Goal: Navigation & Orientation: Find specific page/section

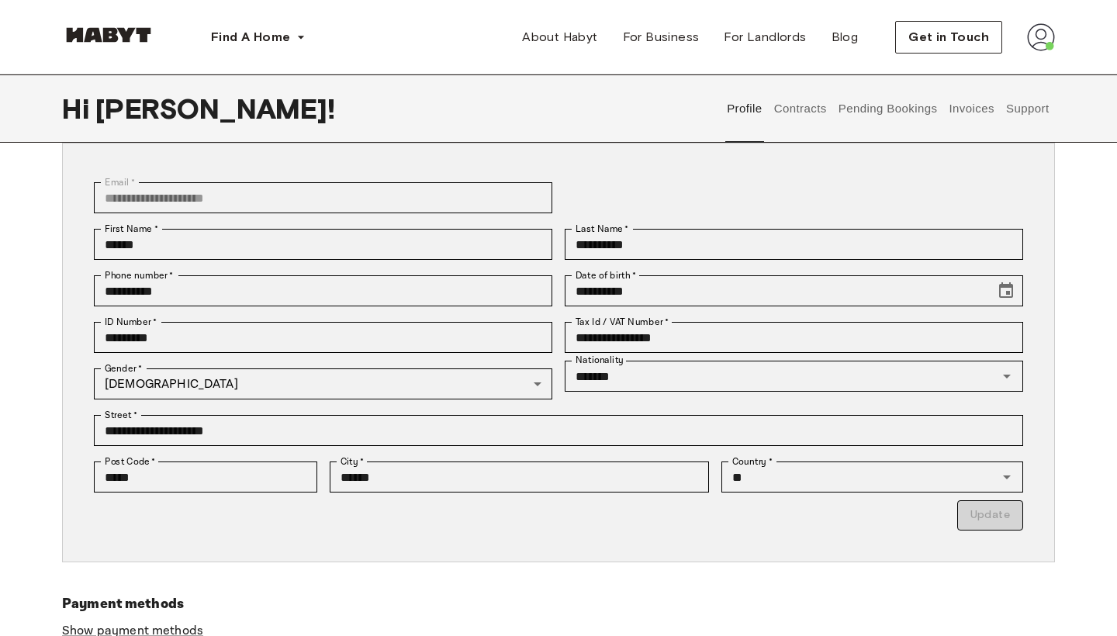
scroll to position [102, 0]
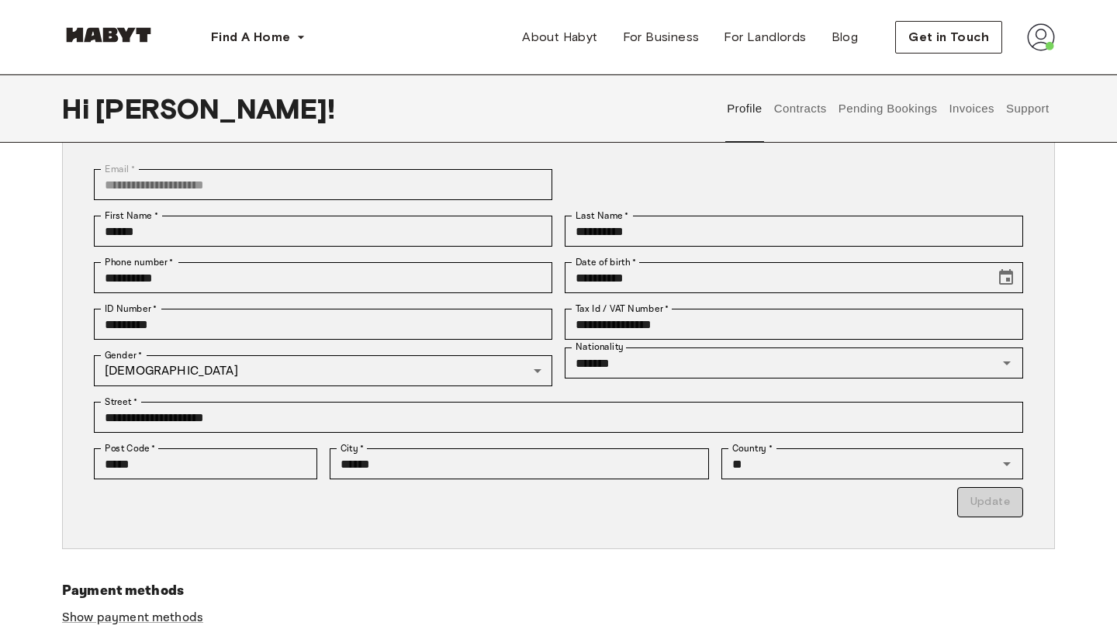
click at [910, 112] on button "Pending Bookings" at bounding box center [887, 108] width 103 height 68
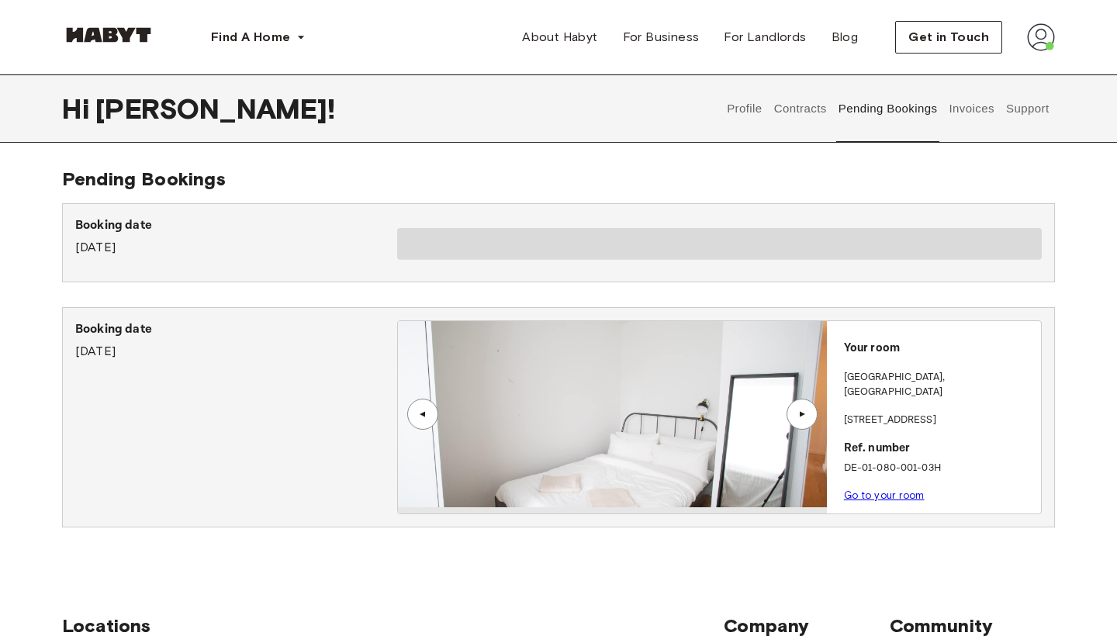
click at [799, 104] on button "Contracts" at bounding box center [799, 108] width 57 height 68
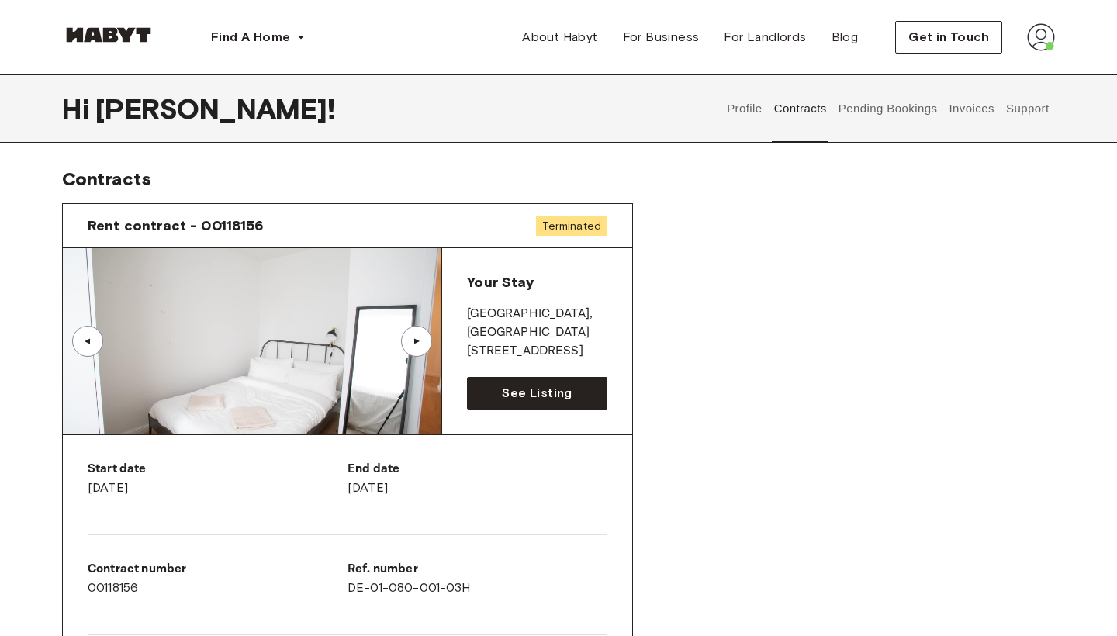
click at [979, 110] on button "Invoices" at bounding box center [971, 108] width 49 height 68
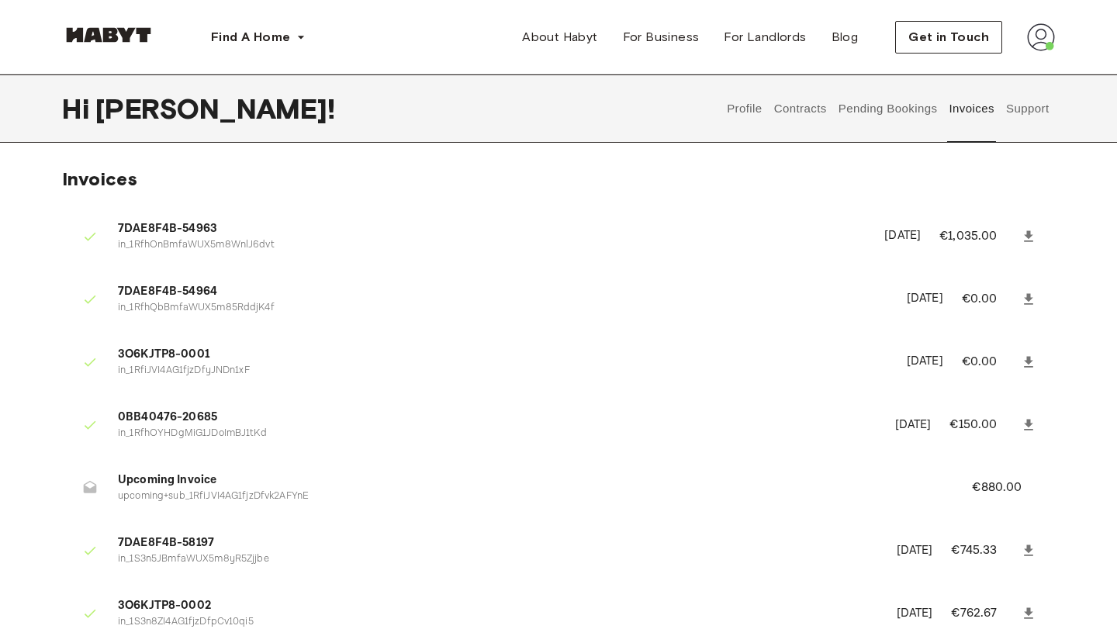
click at [883, 98] on button "Pending Bookings" at bounding box center [887, 108] width 103 height 68
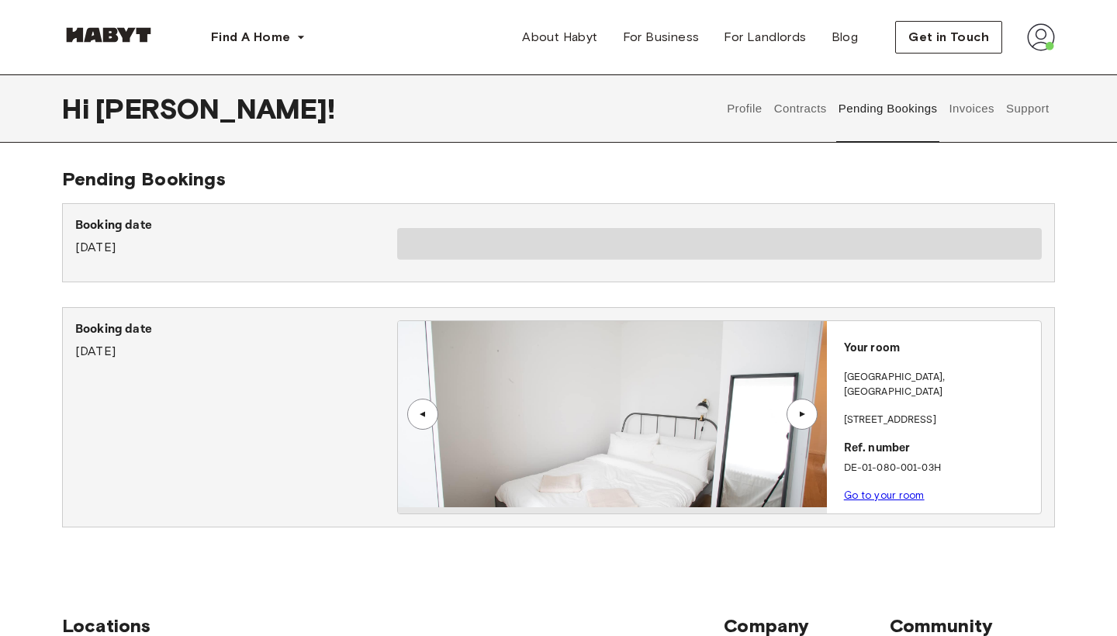
click at [689, 236] on span at bounding box center [719, 244] width 644 height 32
click at [803, 109] on button "Contracts" at bounding box center [799, 108] width 57 height 68
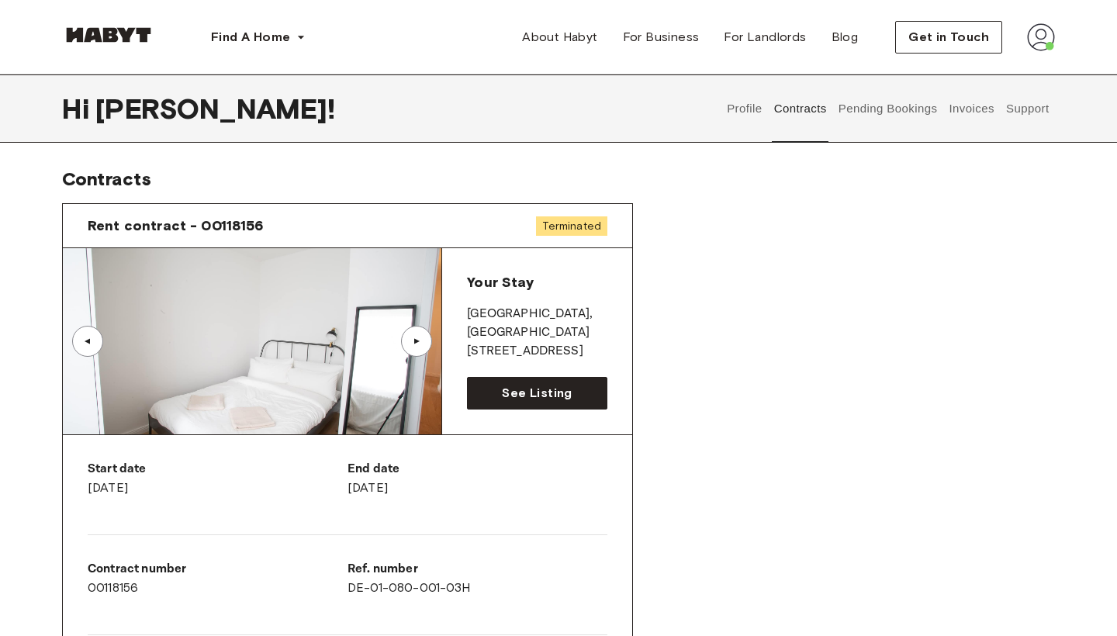
click at [412, 342] on div "▲" at bounding box center [417, 341] width 16 height 9
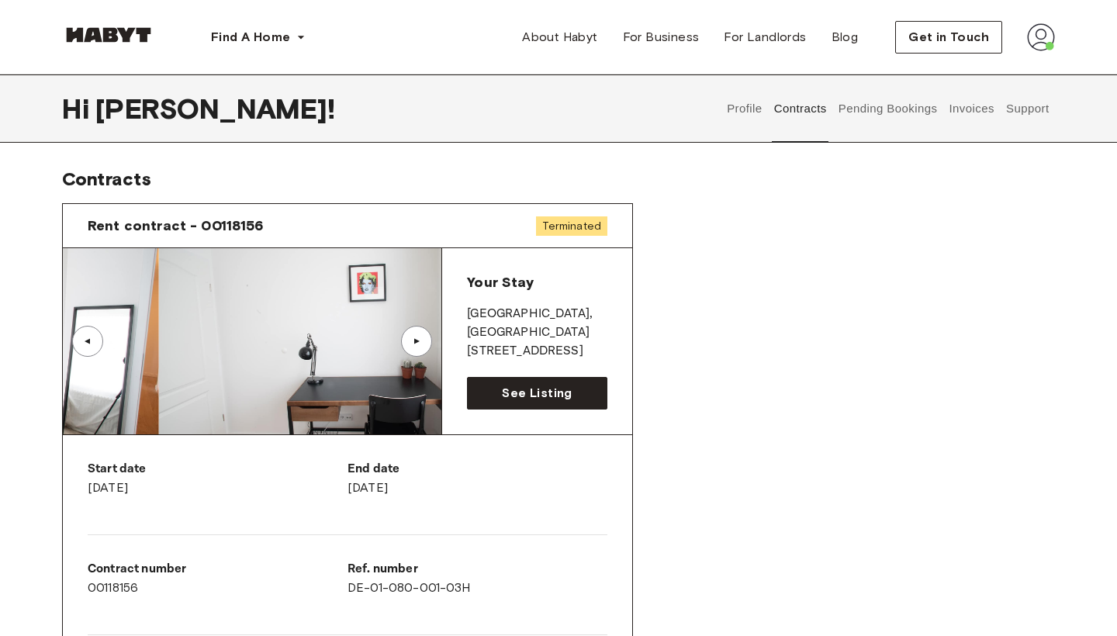
click at [412, 342] on div "▲" at bounding box center [417, 341] width 16 height 9
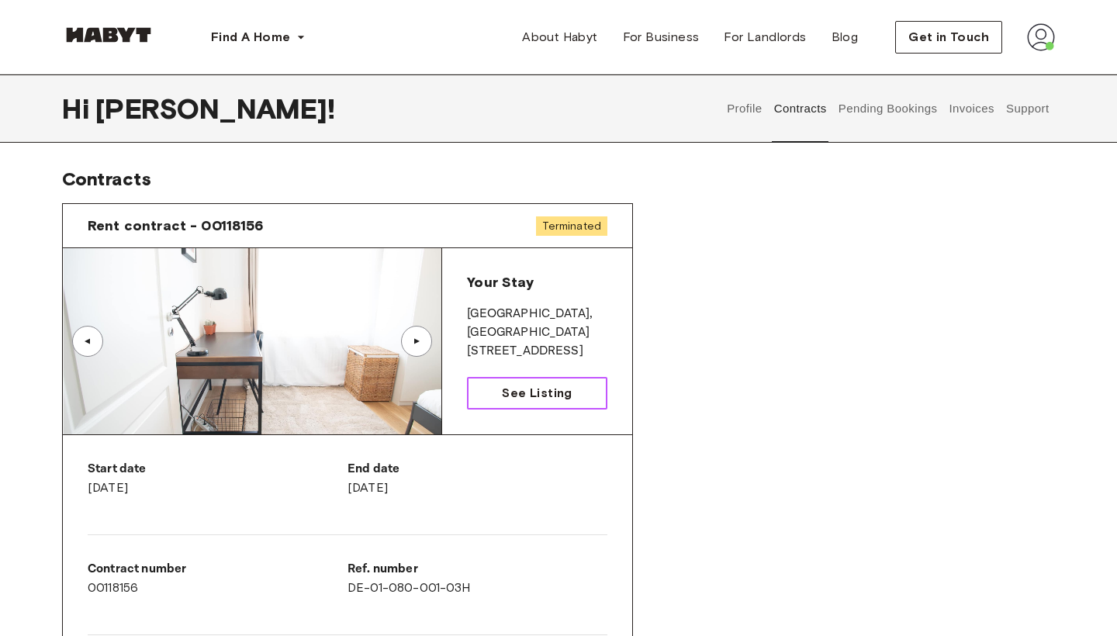
click at [533, 402] on link "See Listing" at bounding box center [537, 393] width 140 height 33
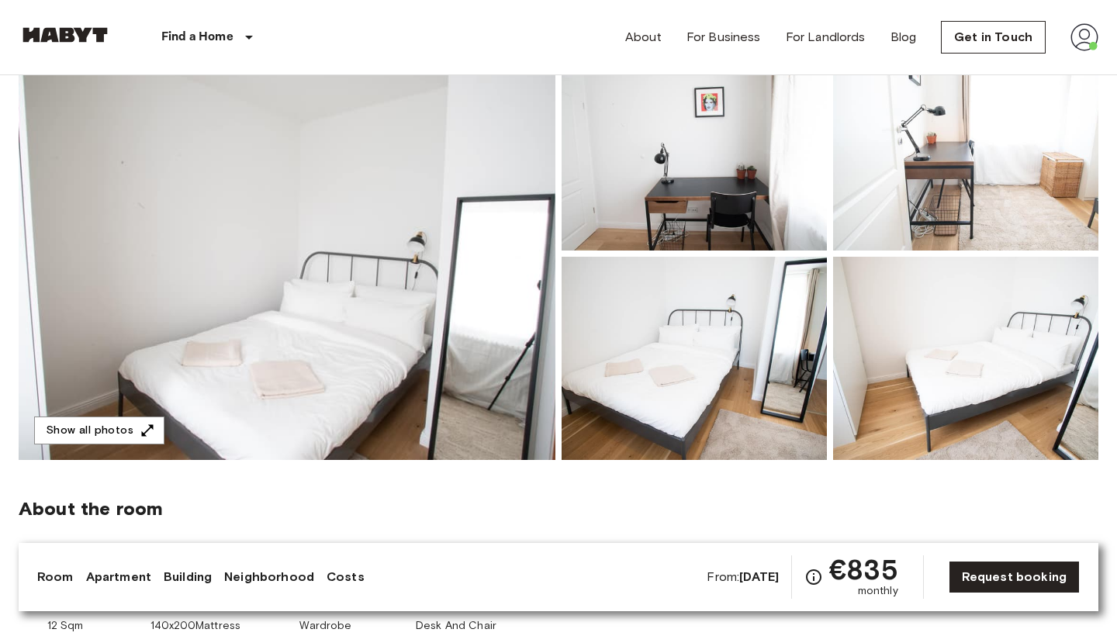
scroll to position [124, 0]
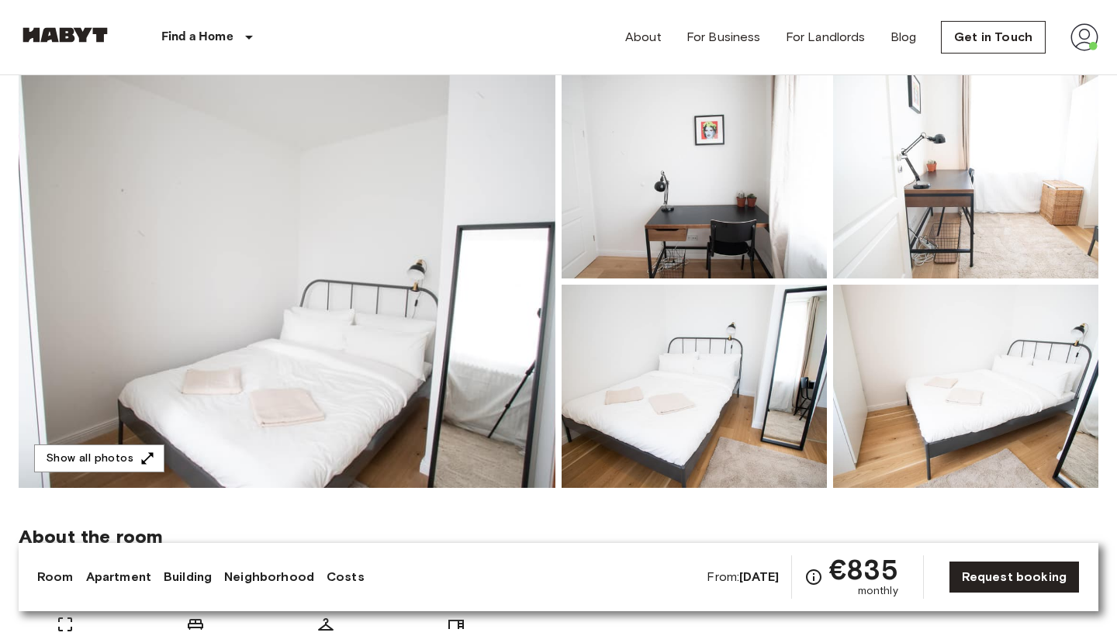
click at [440, 322] on img at bounding box center [287, 281] width 537 height 412
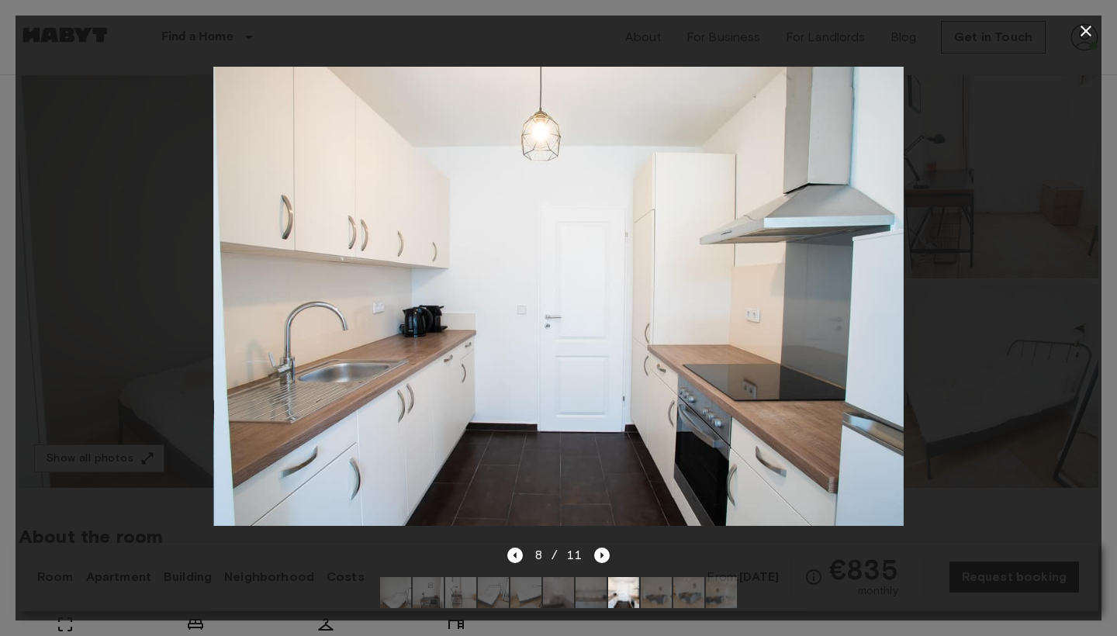
click at [1082, 28] on icon "button" at bounding box center [1085, 31] width 11 height 11
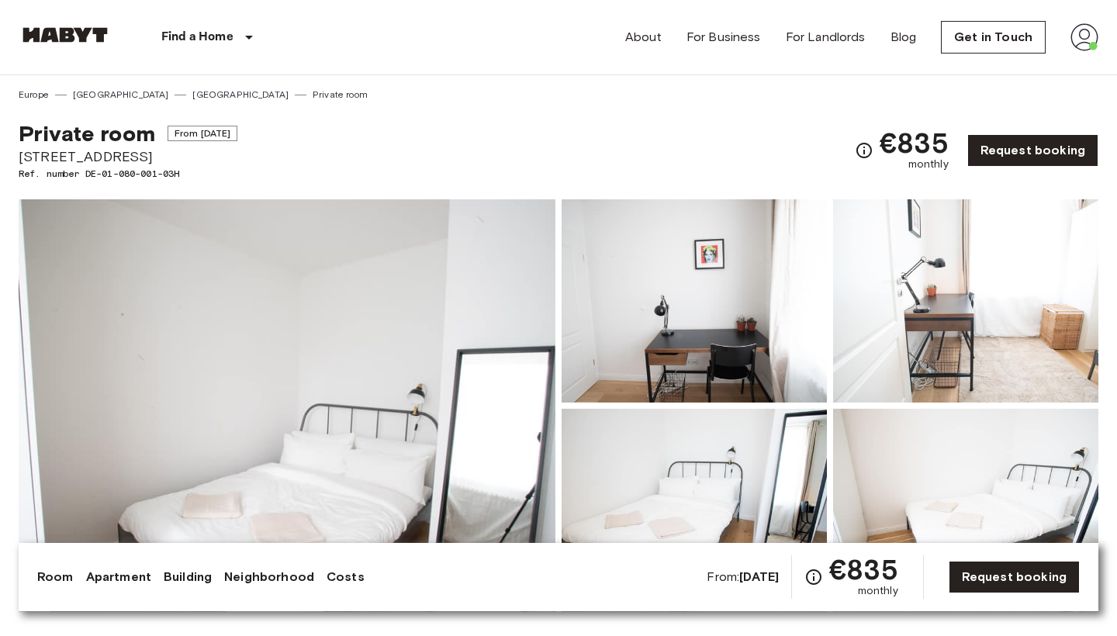
scroll to position [0, 0]
click at [403, 292] on img at bounding box center [287, 405] width 537 height 412
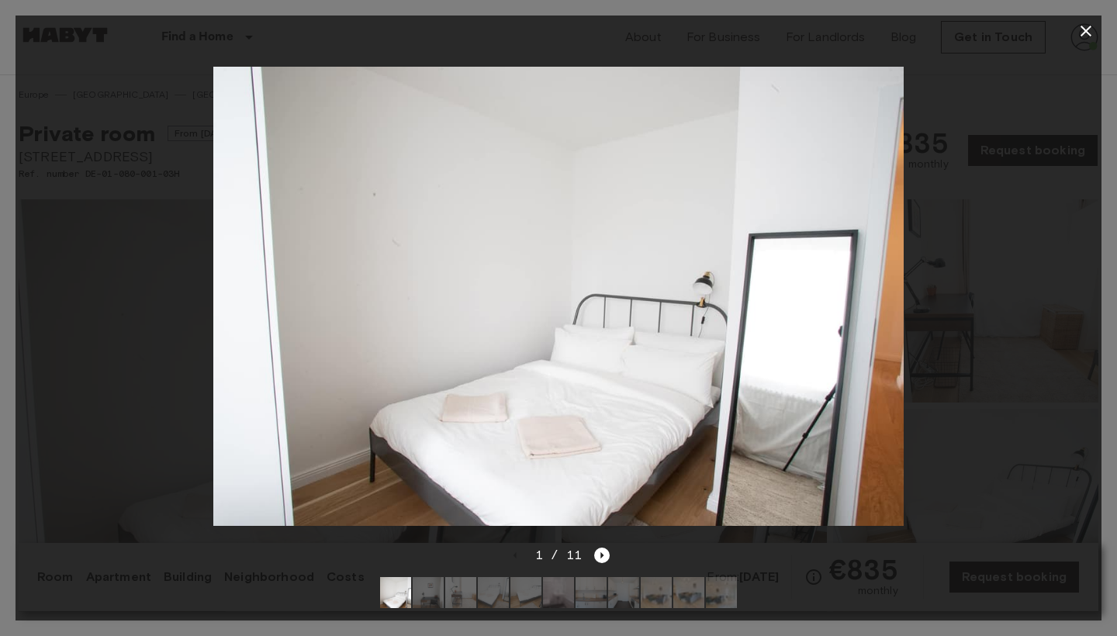
click at [1007, 281] on div at bounding box center [559, 296] width 1086 height 499
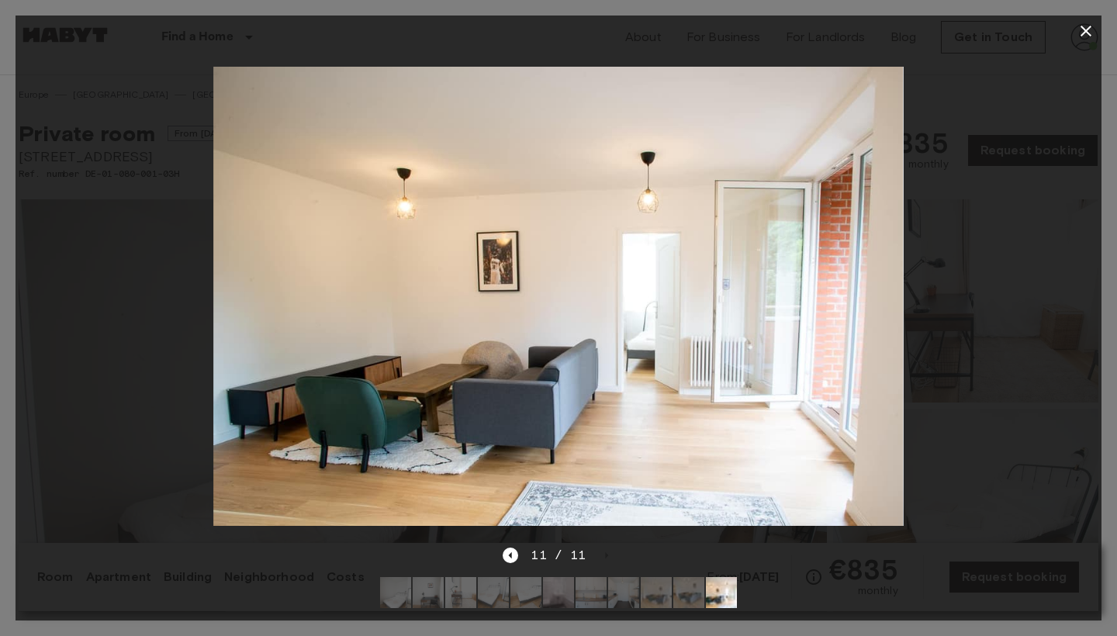
click at [1037, 245] on div at bounding box center [559, 296] width 1086 height 499
click at [1079, 33] on icon "button" at bounding box center [1085, 31] width 19 height 19
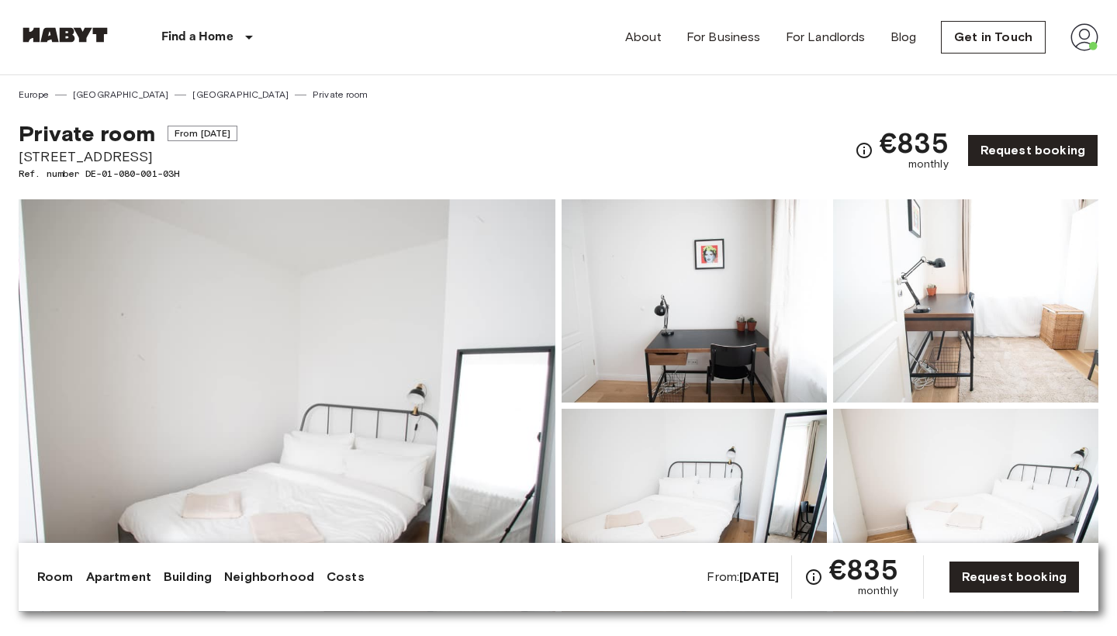
click at [435, 426] on img at bounding box center [287, 405] width 537 height 412
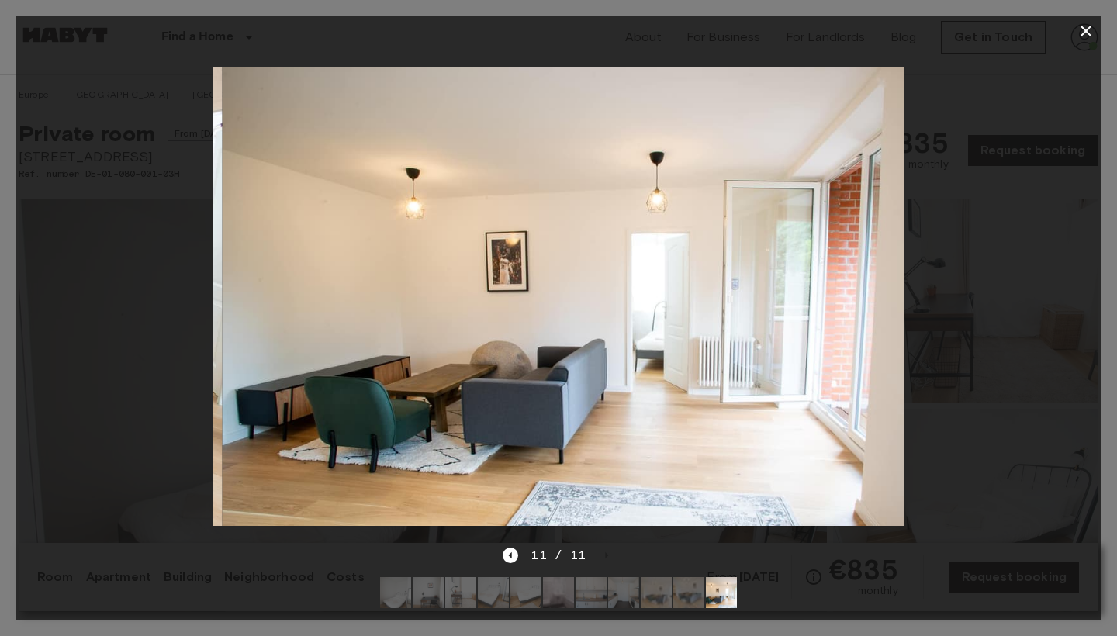
click at [1002, 201] on div at bounding box center [559, 296] width 1086 height 499
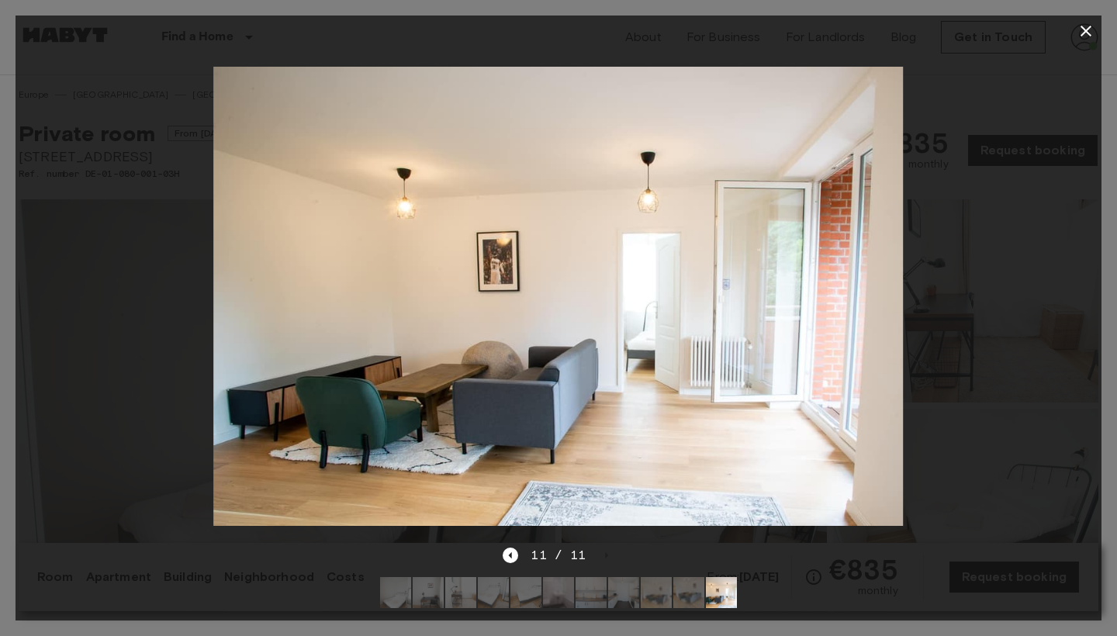
click at [1092, 28] on icon "button" at bounding box center [1085, 31] width 19 height 19
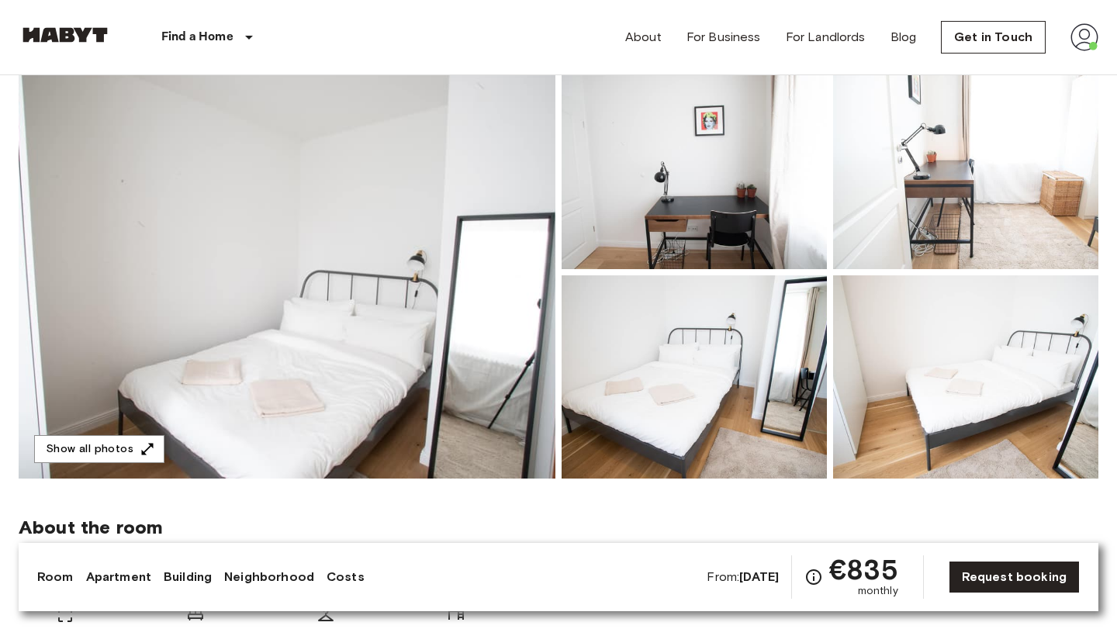
scroll to position [176, 0]
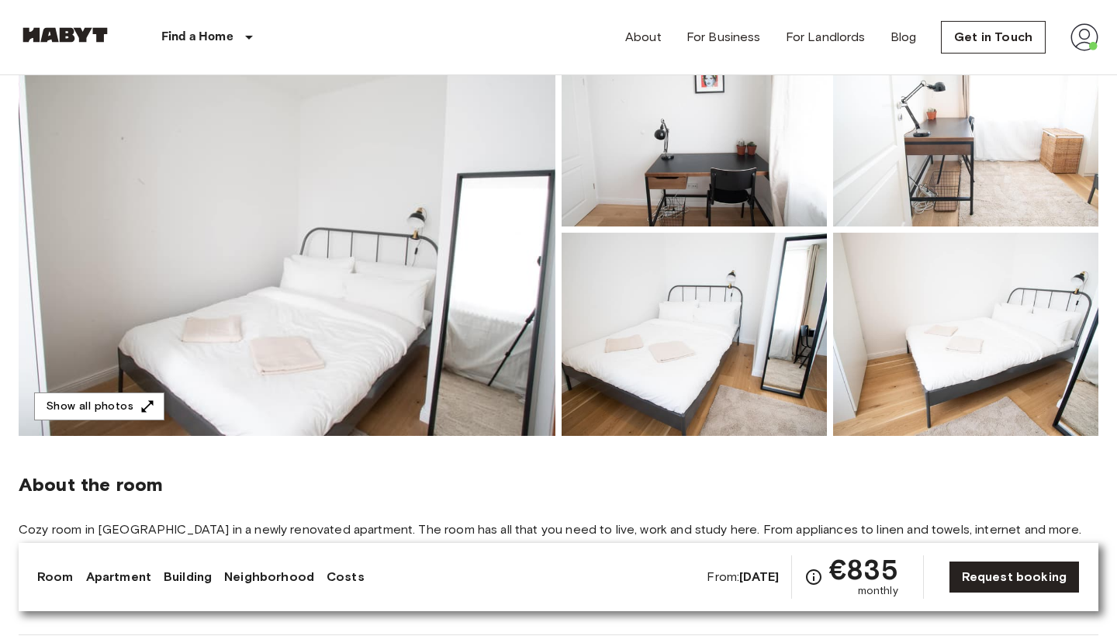
click at [406, 278] on img at bounding box center [287, 229] width 537 height 412
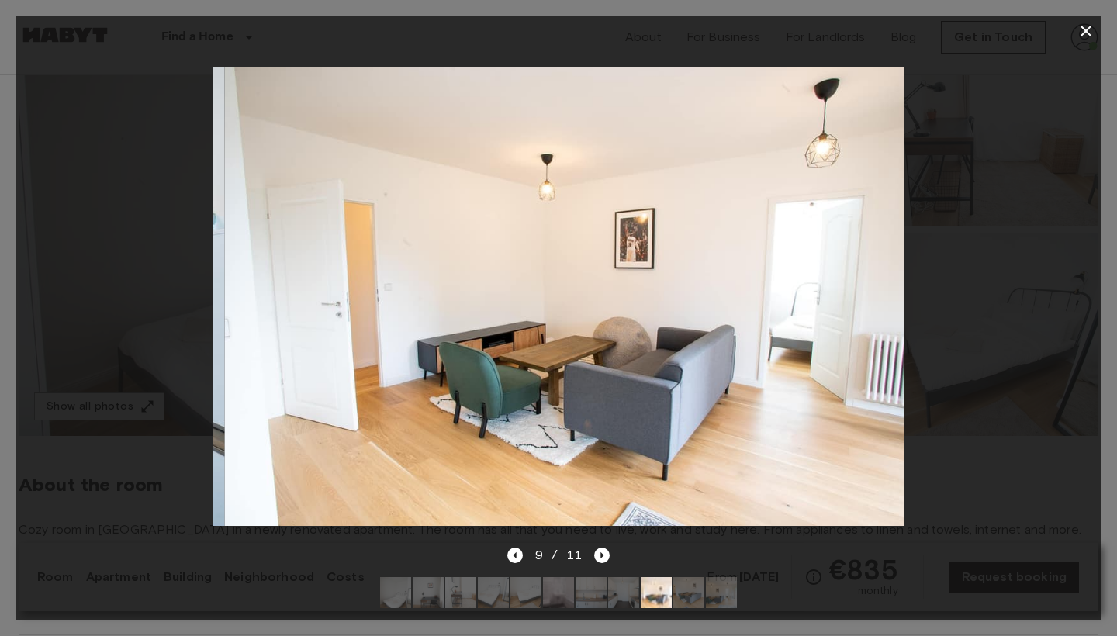
click at [1044, 203] on div at bounding box center [559, 296] width 1086 height 499
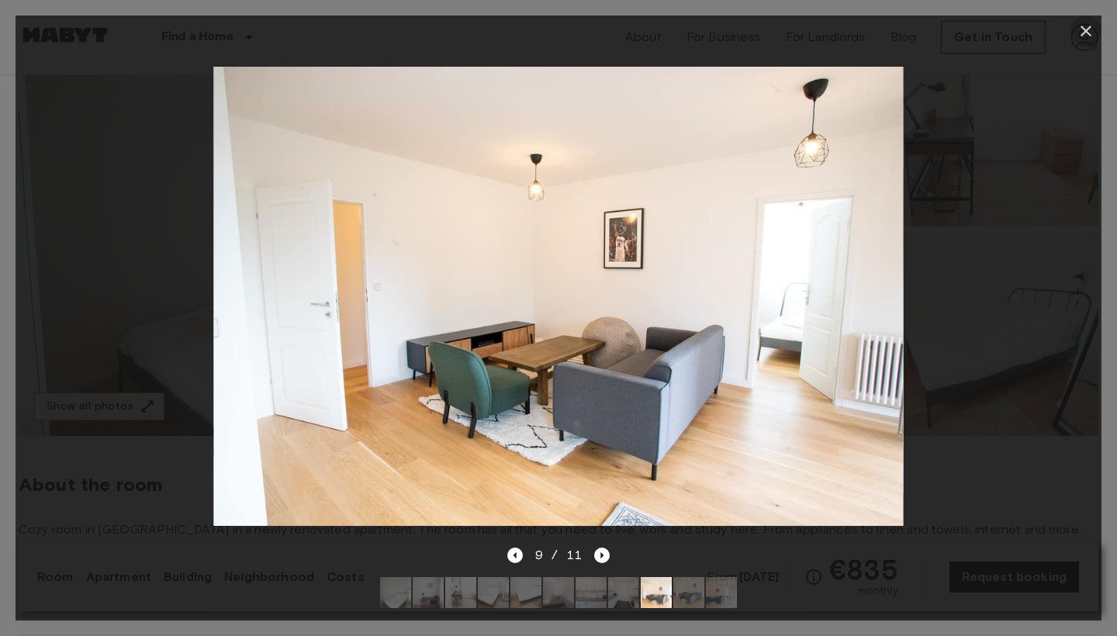
click at [1085, 31] on icon "button" at bounding box center [1085, 31] width 11 height 11
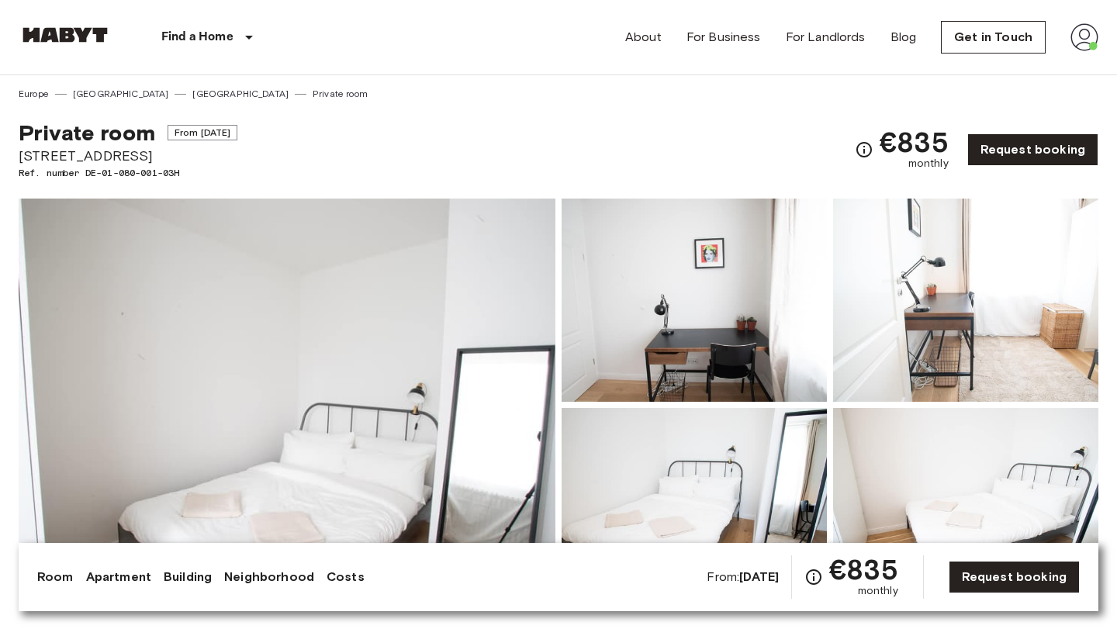
scroll to position [60, 0]
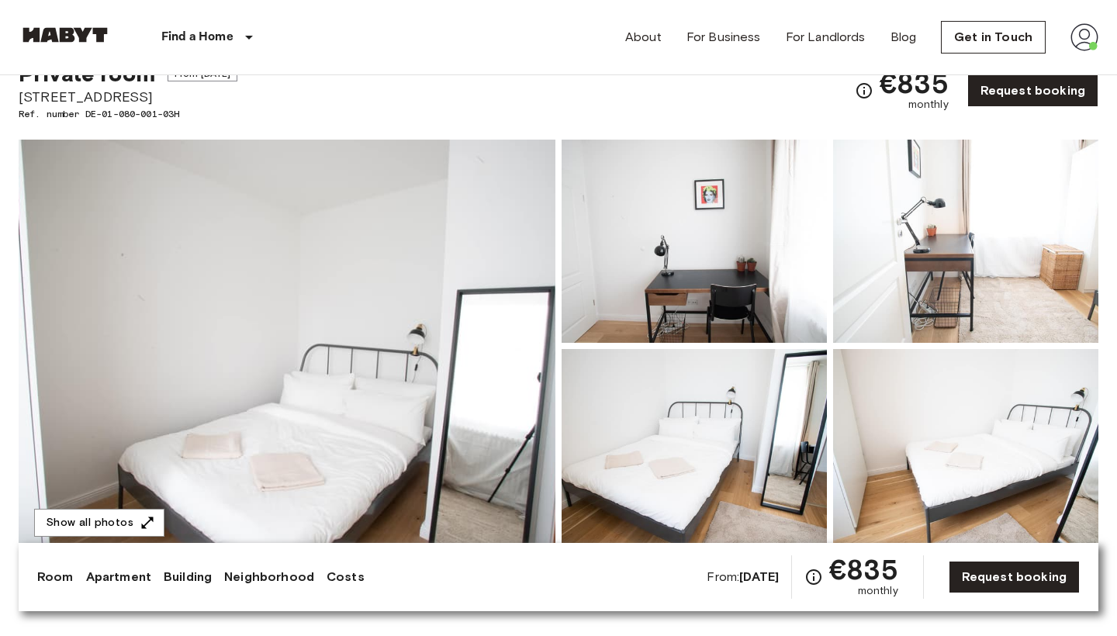
click at [519, 362] on img at bounding box center [287, 346] width 537 height 412
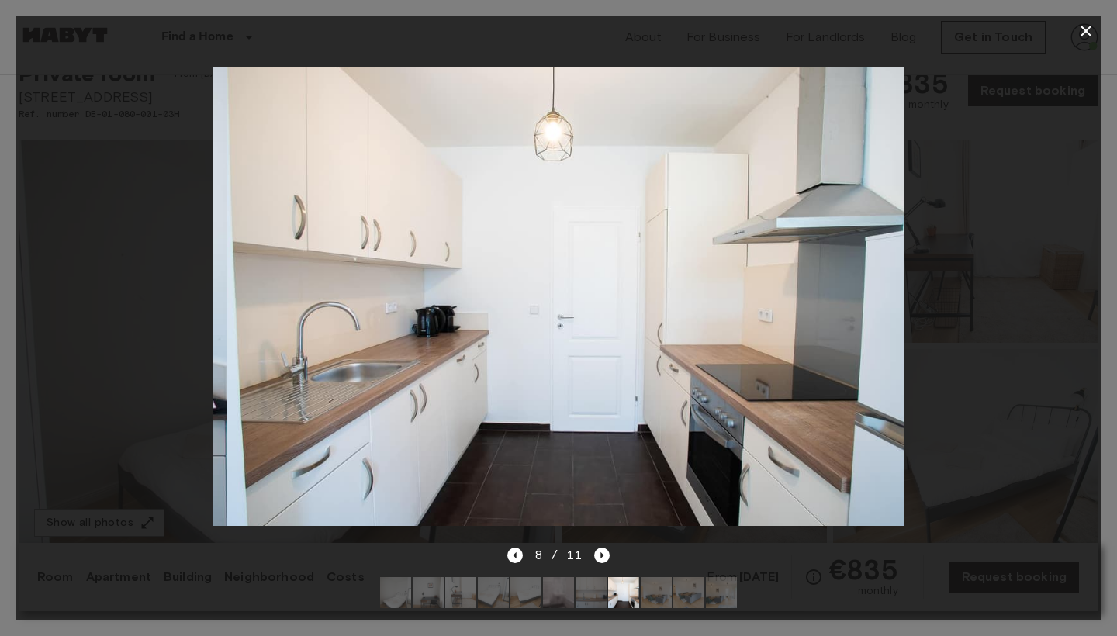
click at [971, 146] on div at bounding box center [559, 296] width 1086 height 499
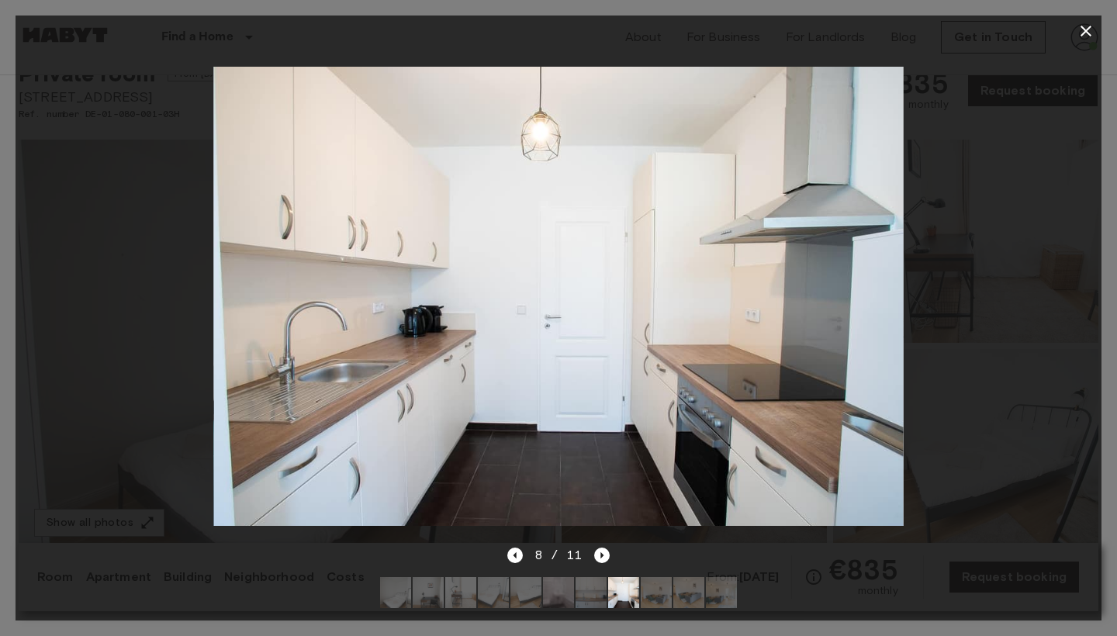
click at [1084, 34] on icon "button" at bounding box center [1085, 31] width 19 height 19
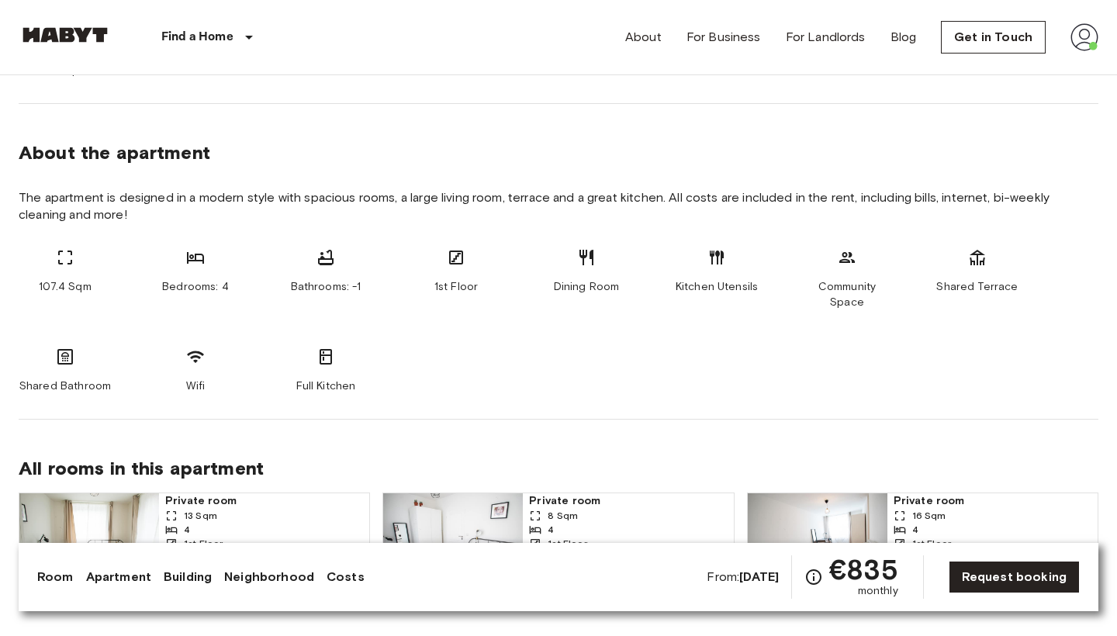
scroll to position [775, 0]
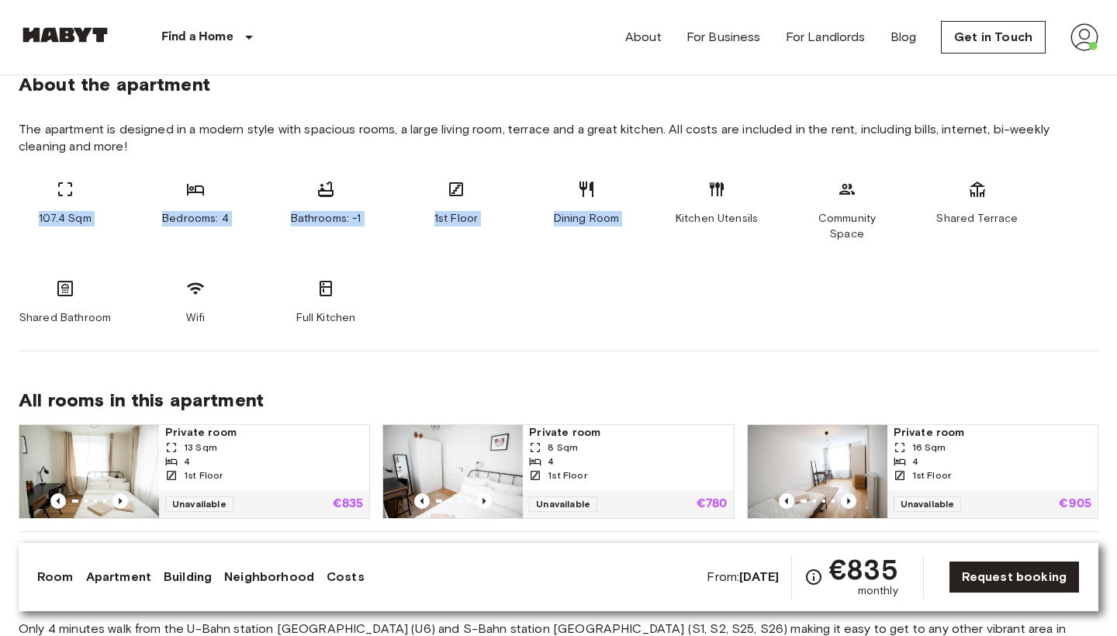
drag, startPoint x: 691, startPoint y: 188, endPoint x: 717, endPoint y: 323, distance: 138.2
click at [717, 323] on section "About the apartment The apartment is designed in a modern style with spacious r…" at bounding box center [558, 194] width 1079 height 316
click at [565, 305] on div "107.4 Sqm Bedrooms: 4 Bathrooms: -1 1st Floor Dining Room Kitchen Utensils Comm…" at bounding box center [558, 253] width 1079 height 146
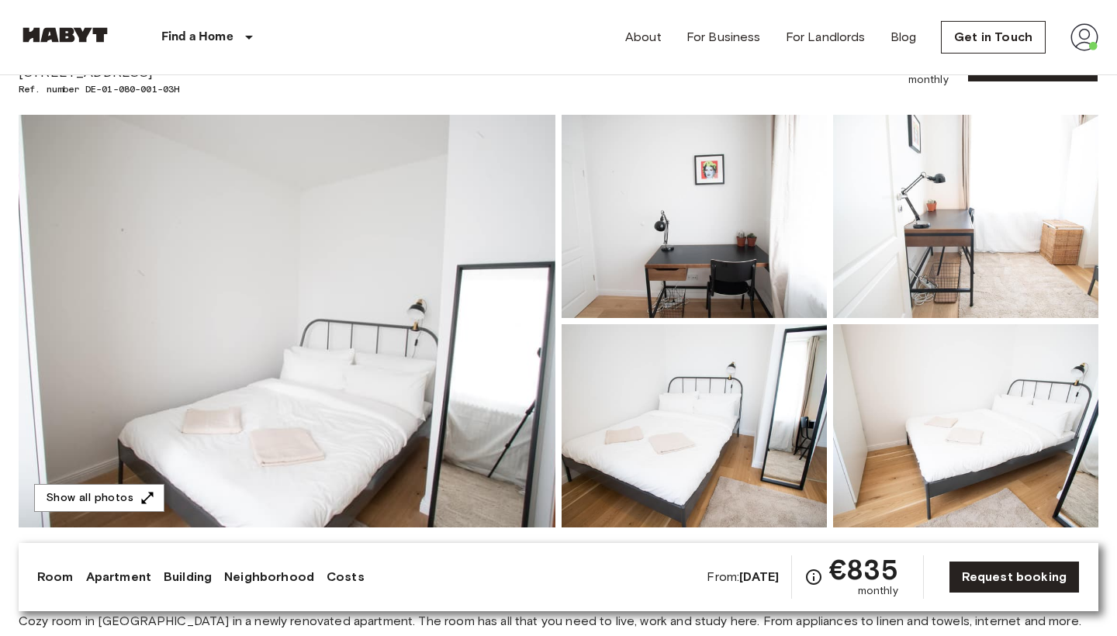
scroll to position [0, 0]
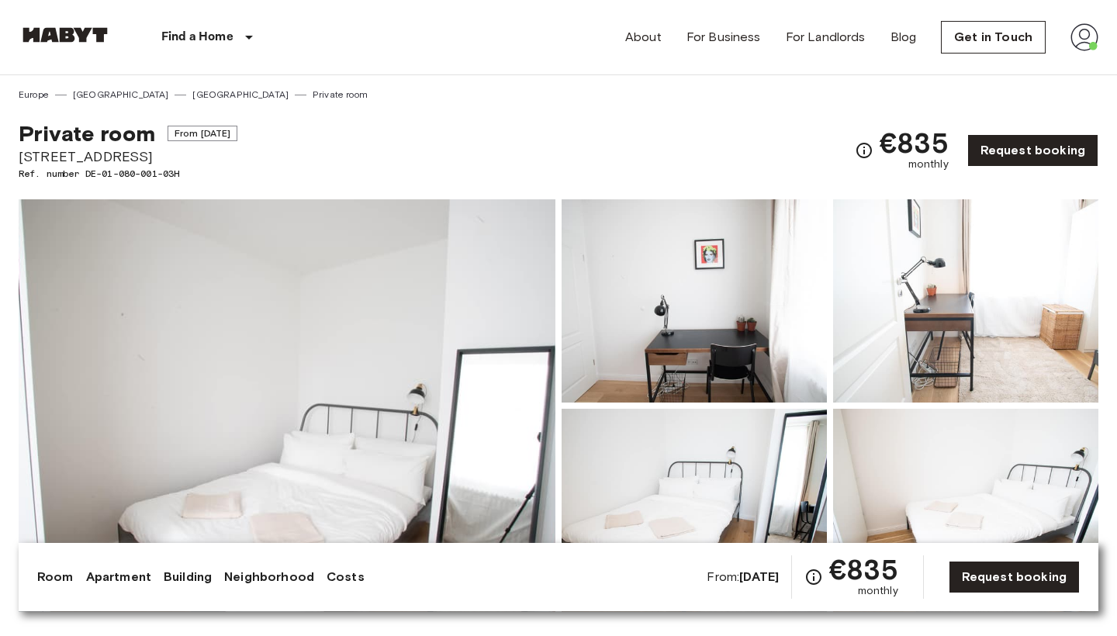
click at [275, 386] on img at bounding box center [287, 405] width 537 height 412
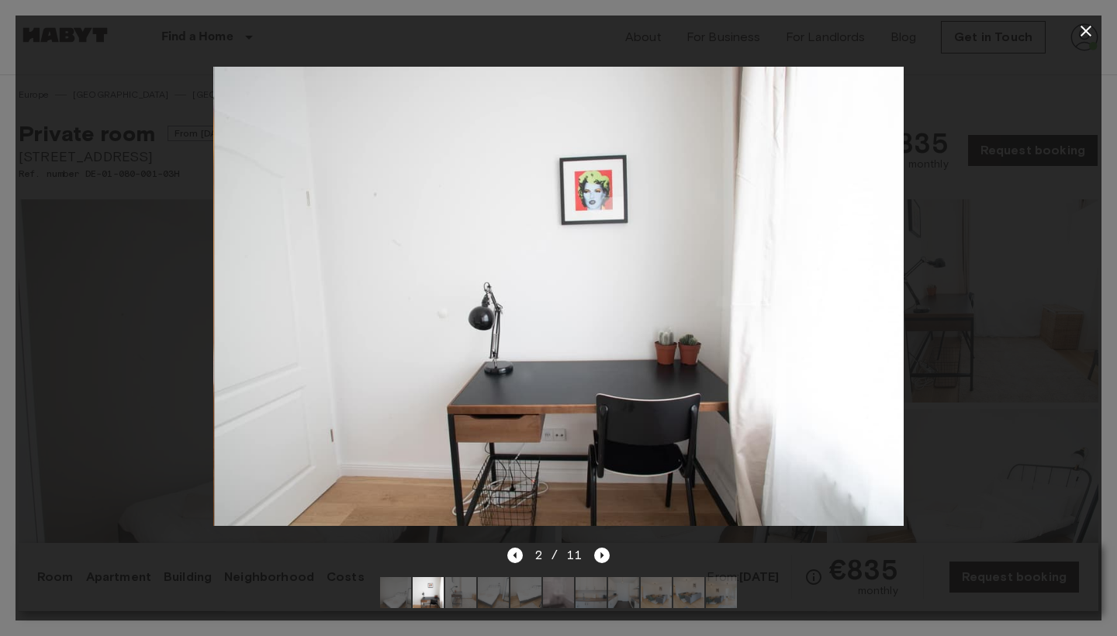
click at [1034, 150] on div at bounding box center [559, 296] width 1086 height 499
click at [1086, 26] on icon "button" at bounding box center [1085, 31] width 19 height 19
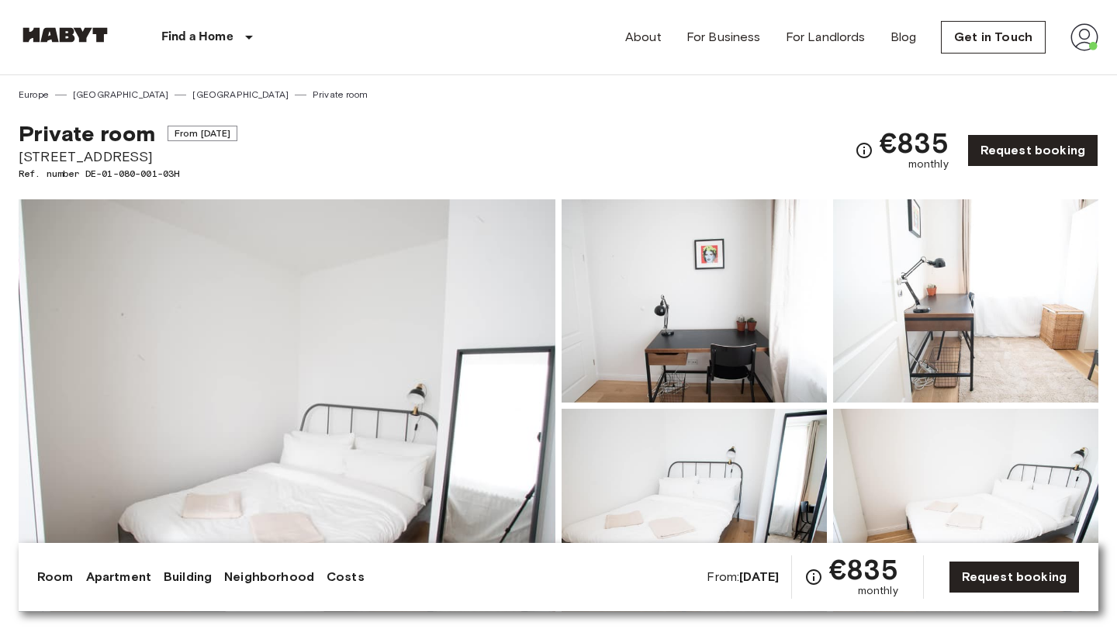
click at [1084, 49] on img at bounding box center [1084, 37] width 28 height 28
click at [851, 157] on div at bounding box center [558, 318] width 1117 height 636
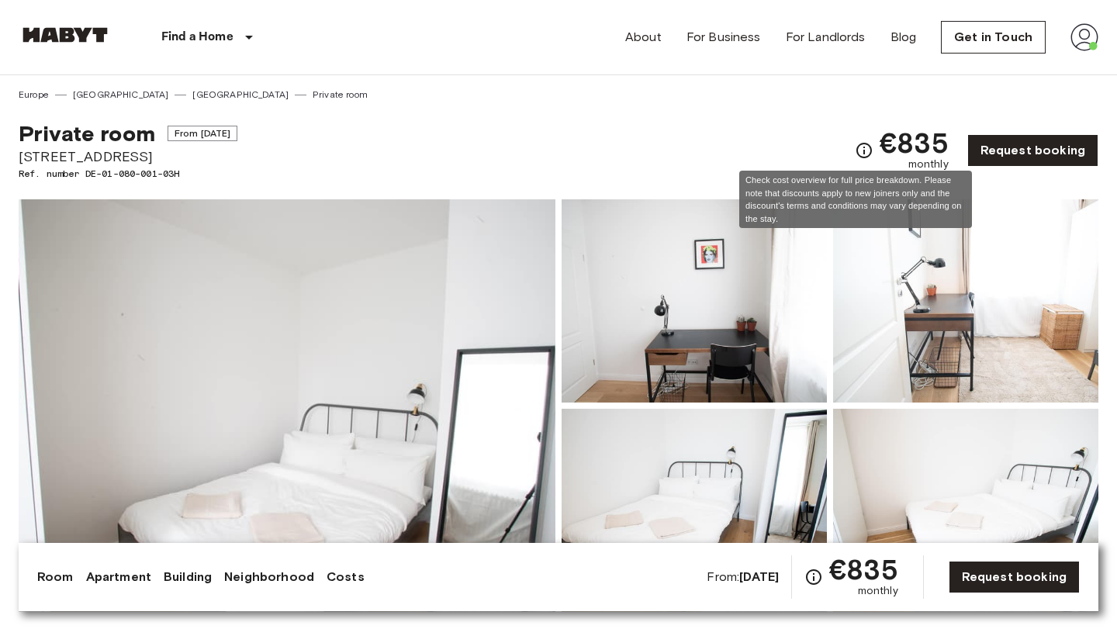
click at [854, 148] on icon "Check cost overview for full price breakdown. Please note that discounts apply …" at bounding box center [863, 150] width 19 height 19
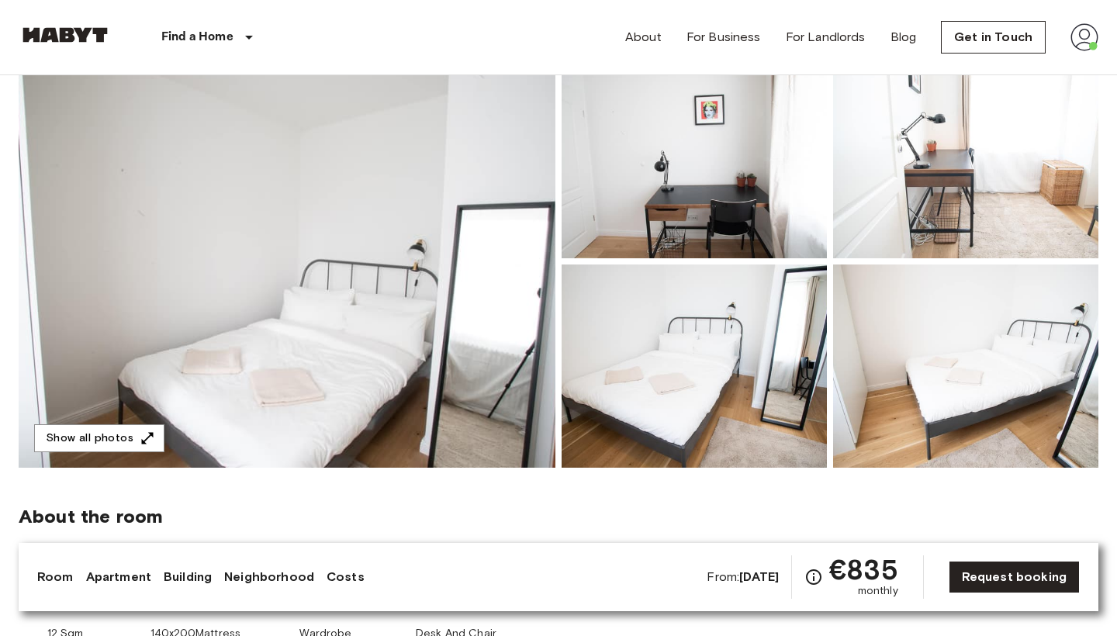
scroll to position [153, 0]
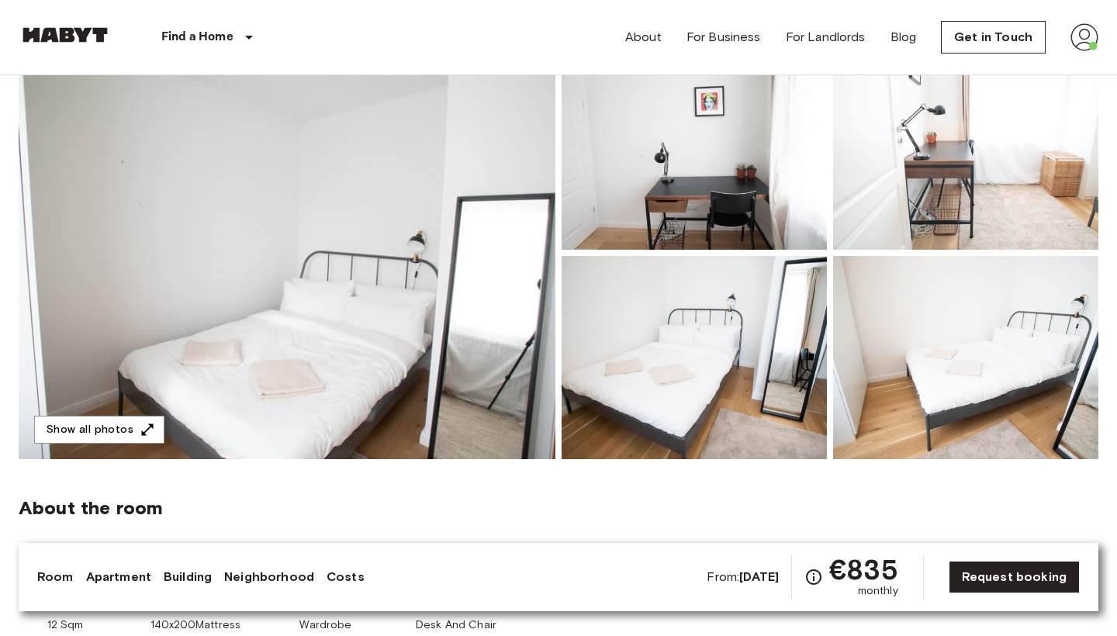
click at [478, 232] on img at bounding box center [287, 253] width 537 height 412
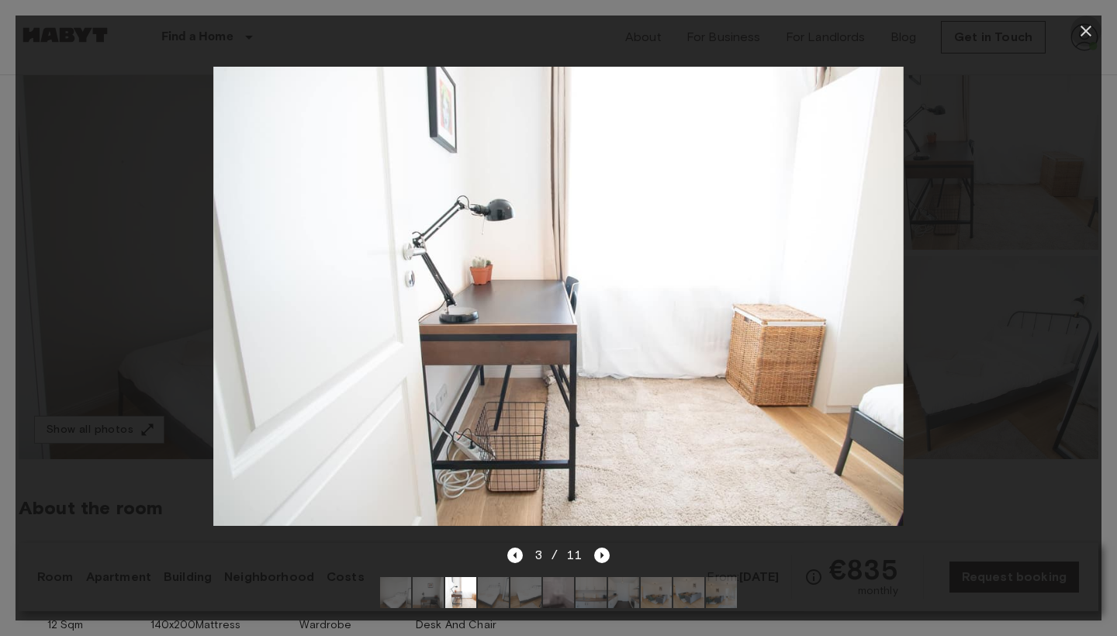
click at [1082, 29] on icon "button" at bounding box center [1085, 31] width 19 height 19
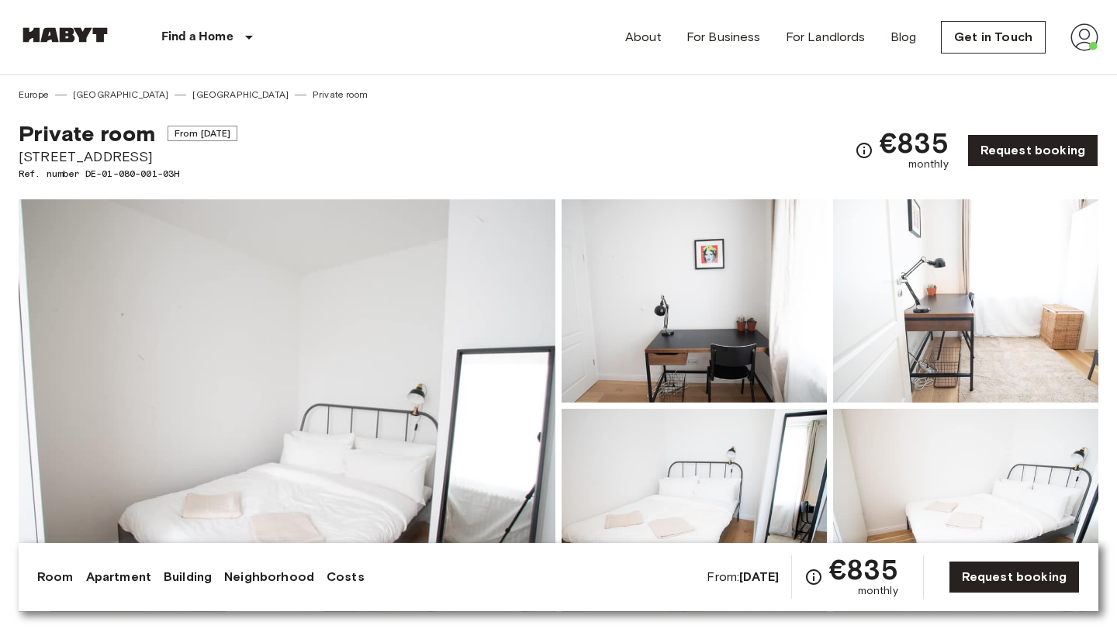
scroll to position [0, 0]
click at [1086, 43] on img at bounding box center [1084, 37] width 28 height 28
click at [1021, 65] on li "Profile" at bounding box center [1026, 65] width 155 height 28
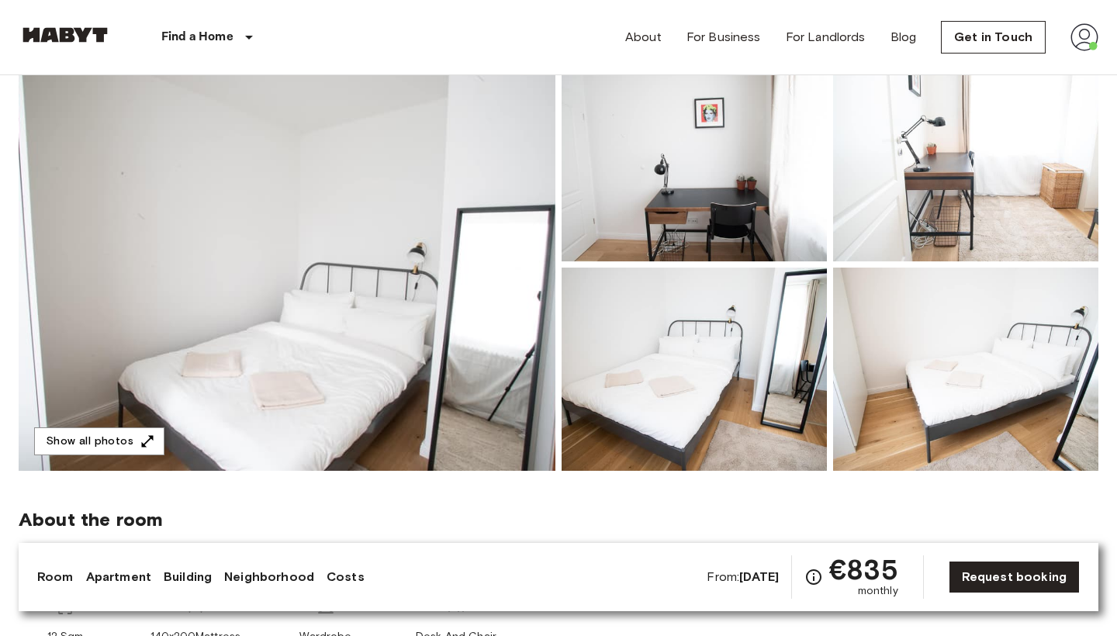
scroll to position [292, 0]
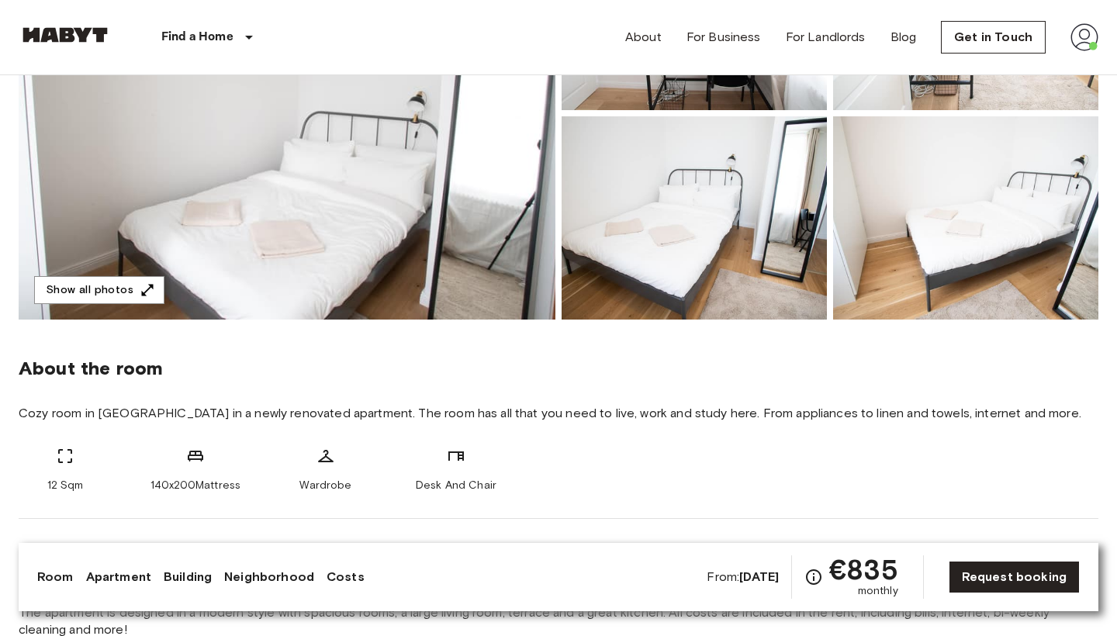
click at [426, 225] on img at bounding box center [287, 113] width 537 height 412
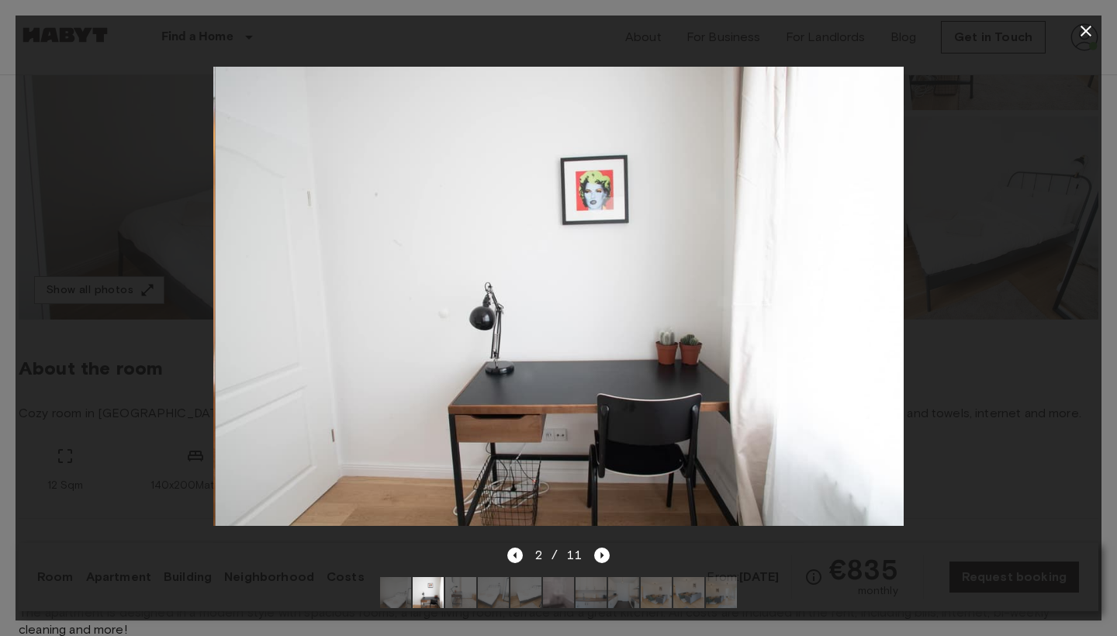
click at [1091, 34] on icon "button" at bounding box center [1085, 31] width 19 height 19
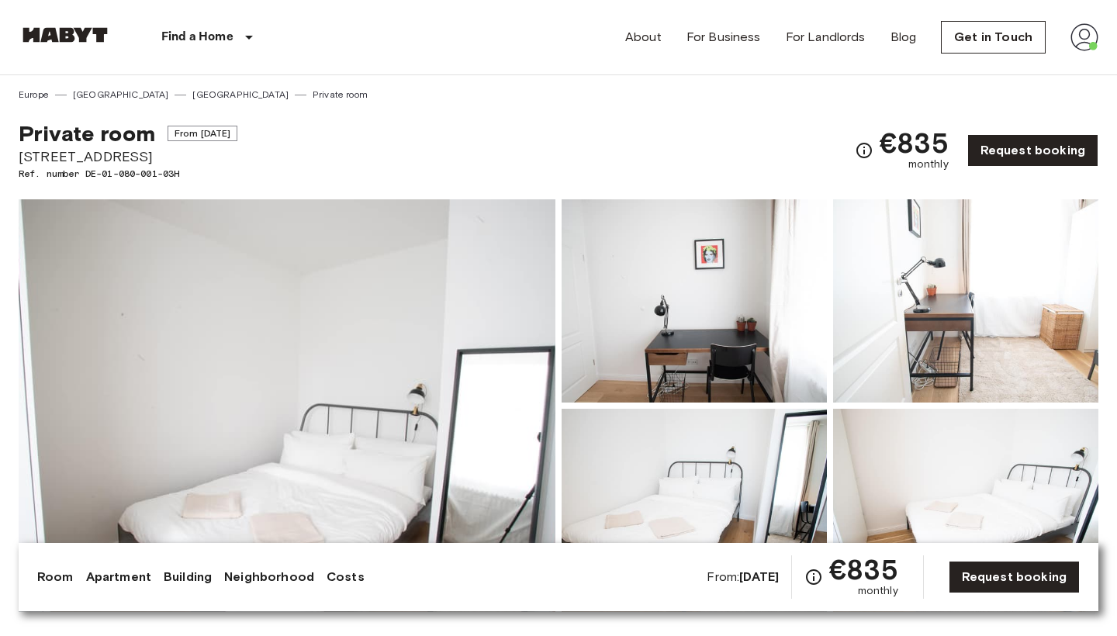
scroll to position [0, 0]
click at [328, 315] on img at bounding box center [287, 405] width 537 height 412
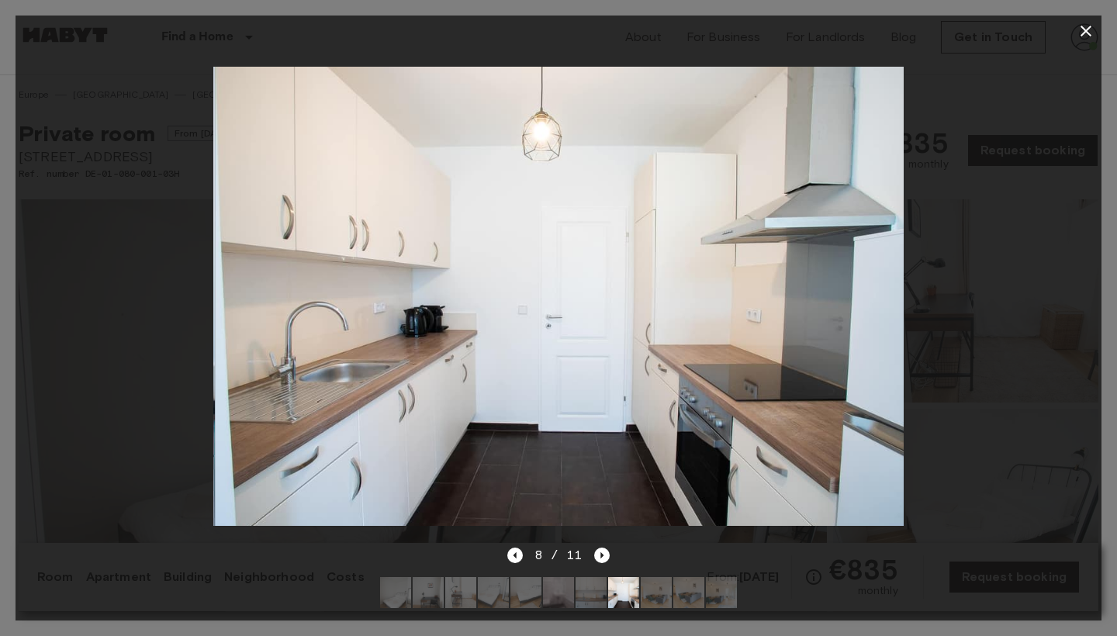
click at [1089, 26] on icon "button" at bounding box center [1085, 31] width 11 height 11
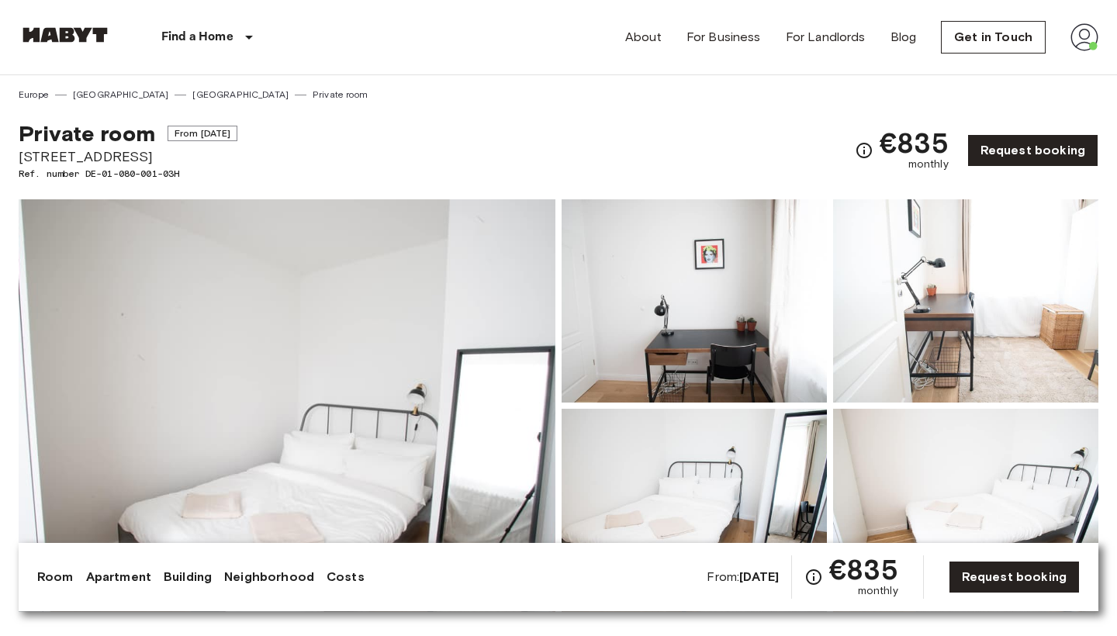
click at [503, 216] on img at bounding box center [287, 405] width 537 height 412
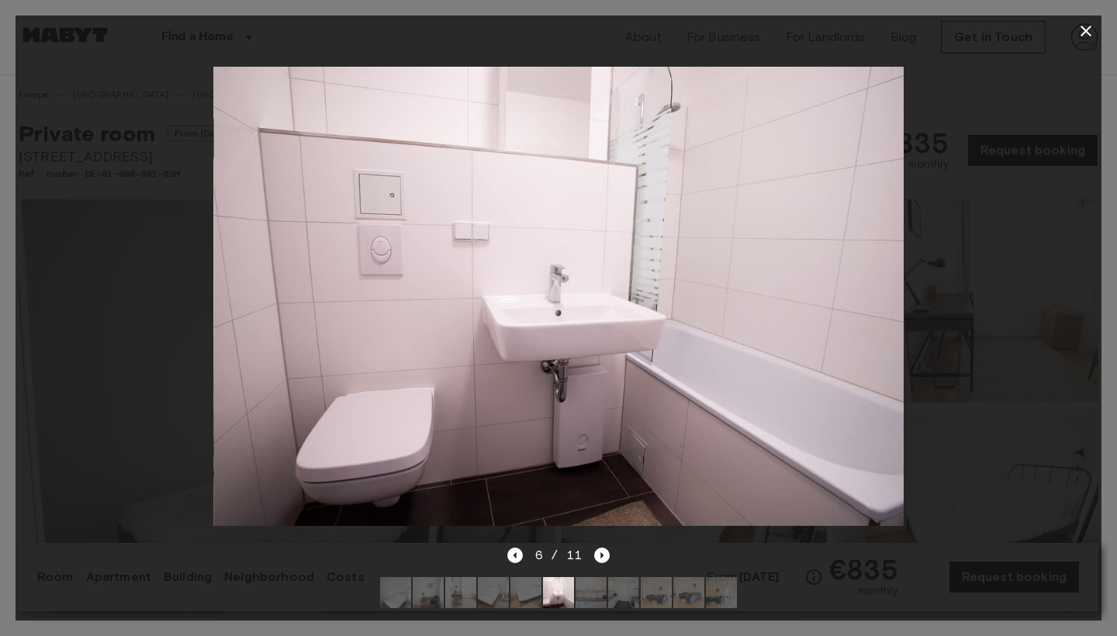
click at [1084, 34] on icon "button" at bounding box center [1085, 31] width 19 height 19
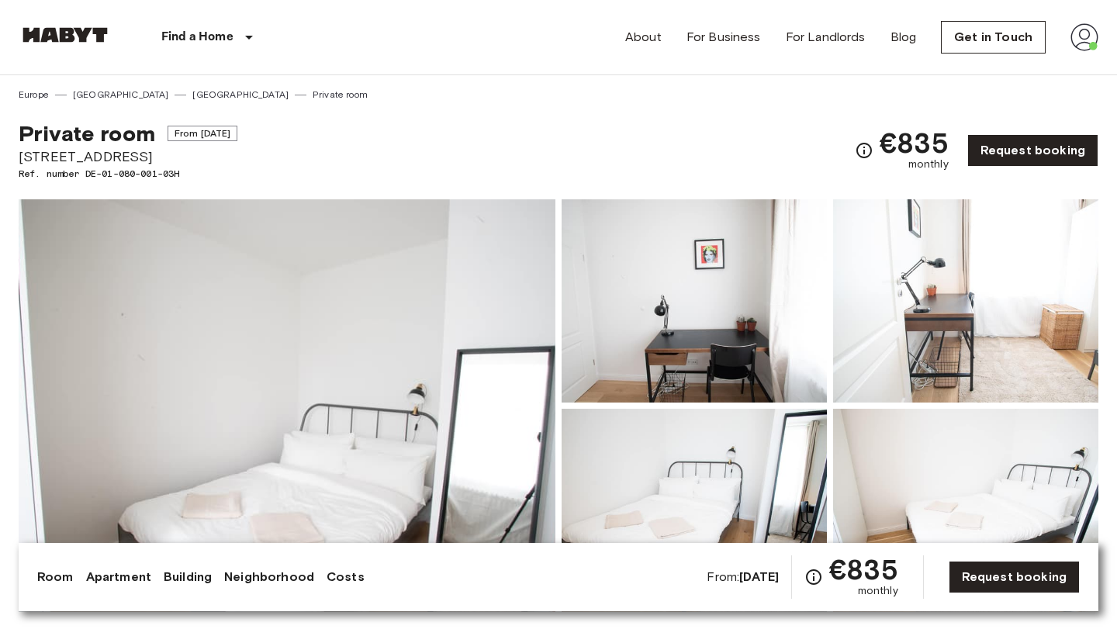
click at [403, 292] on img at bounding box center [287, 405] width 537 height 412
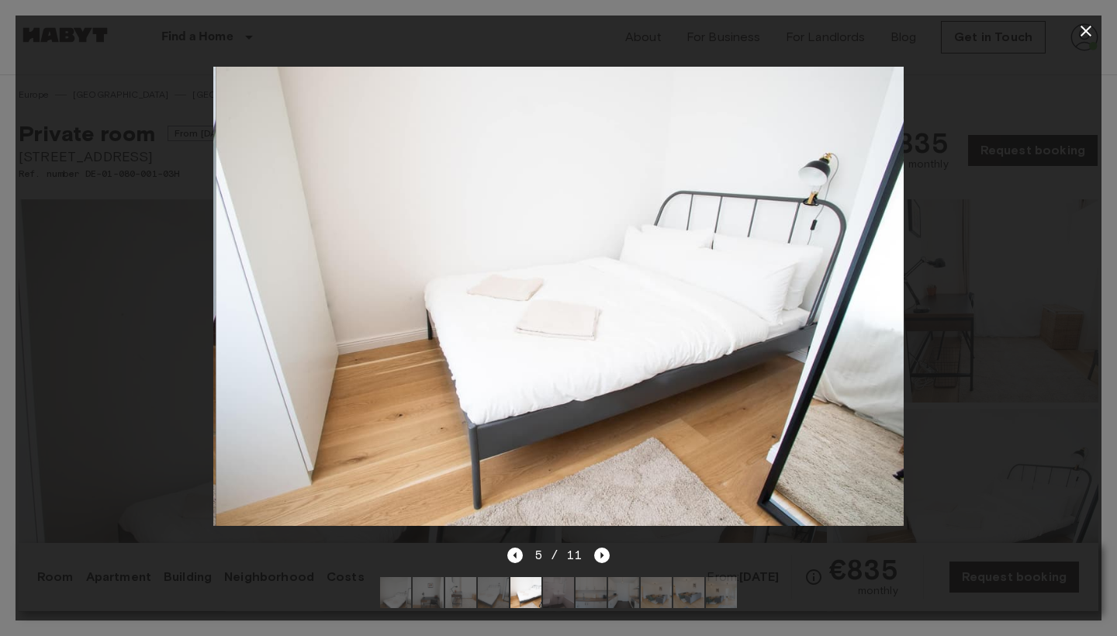
click at [1048, 67] on div at bounding box center [559, 296] width 1086 height 499
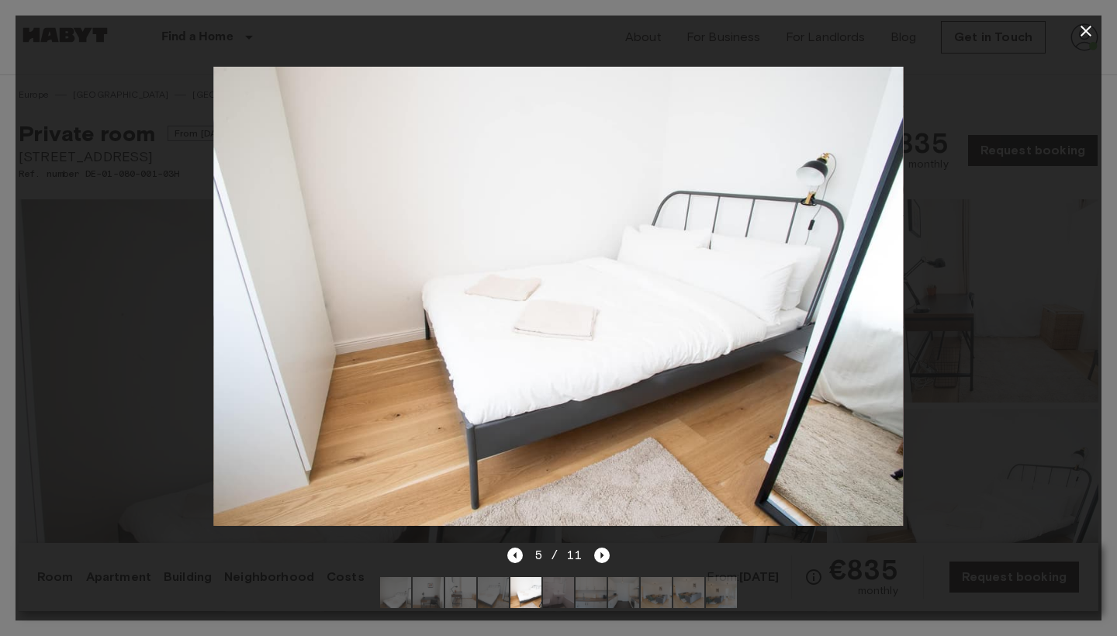
click at [1084, 35] on icon "button" at bounding box center [1085, 31] width 19 height 19
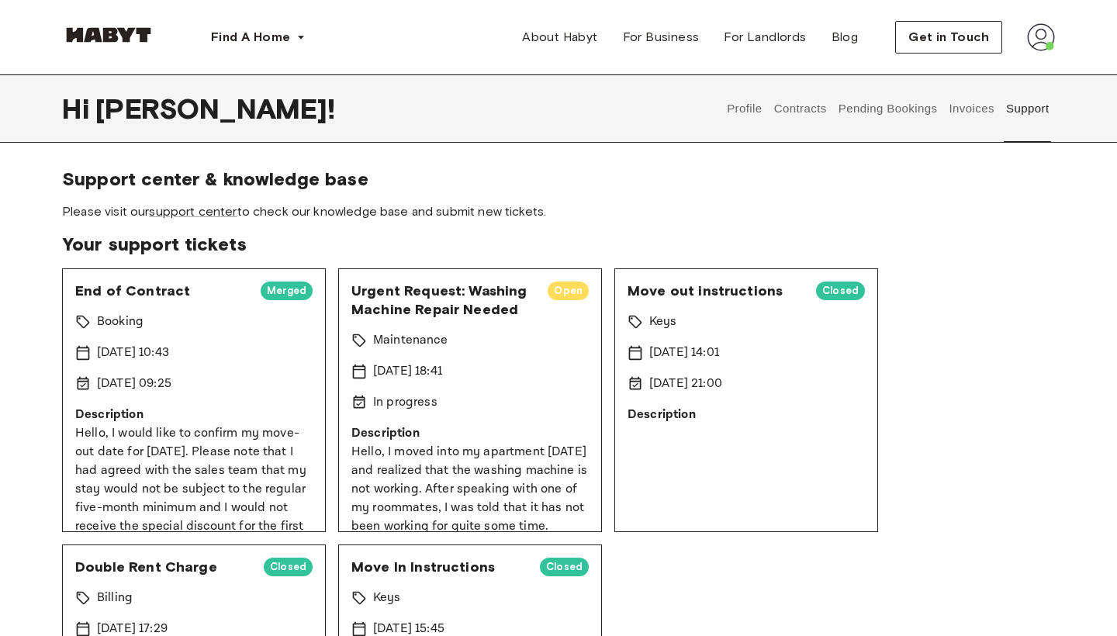
click at [811, 115] on button "Contracts" at bounding box center [799, 108] width 57 height 68
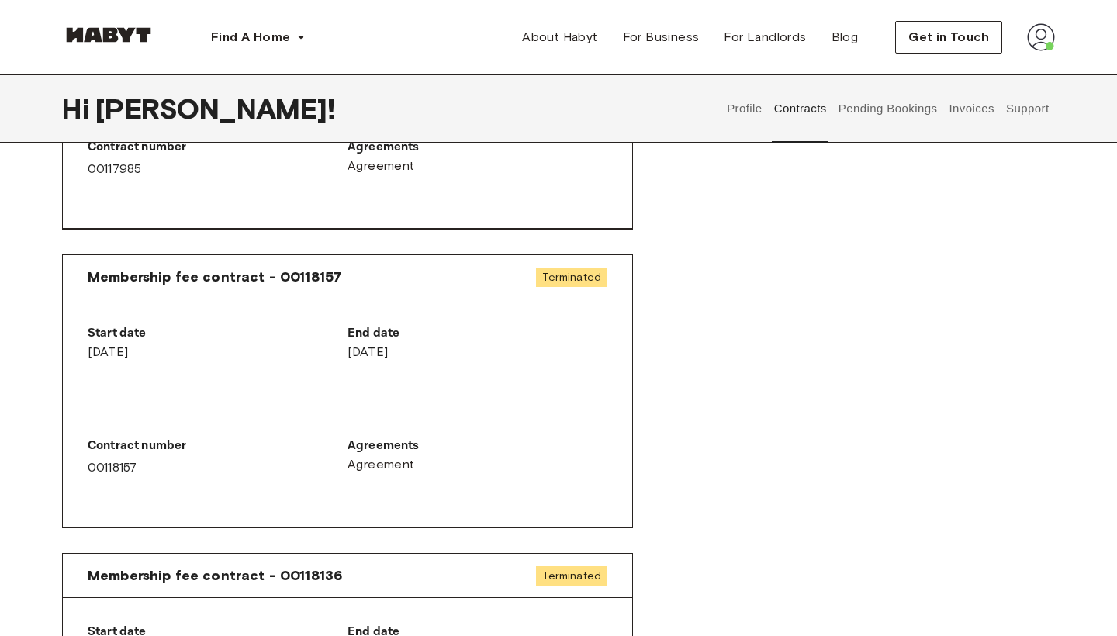
scroll to position [1244, 0]
